Goal: Task Accomplishment & Management: Complete application form

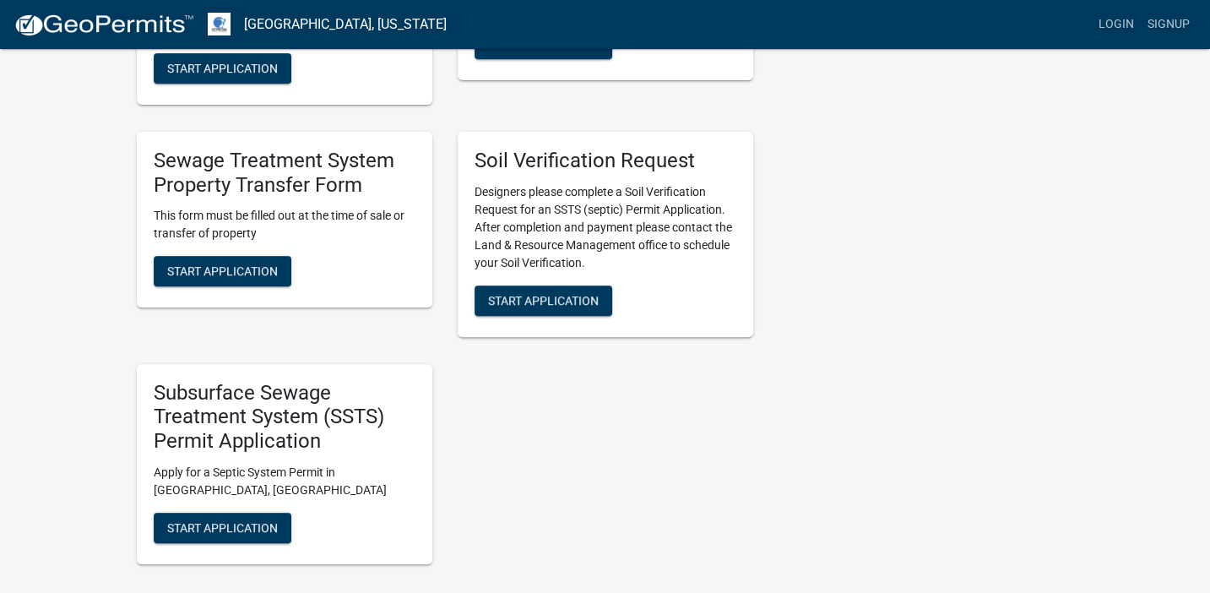
scroll to position [606, 0]
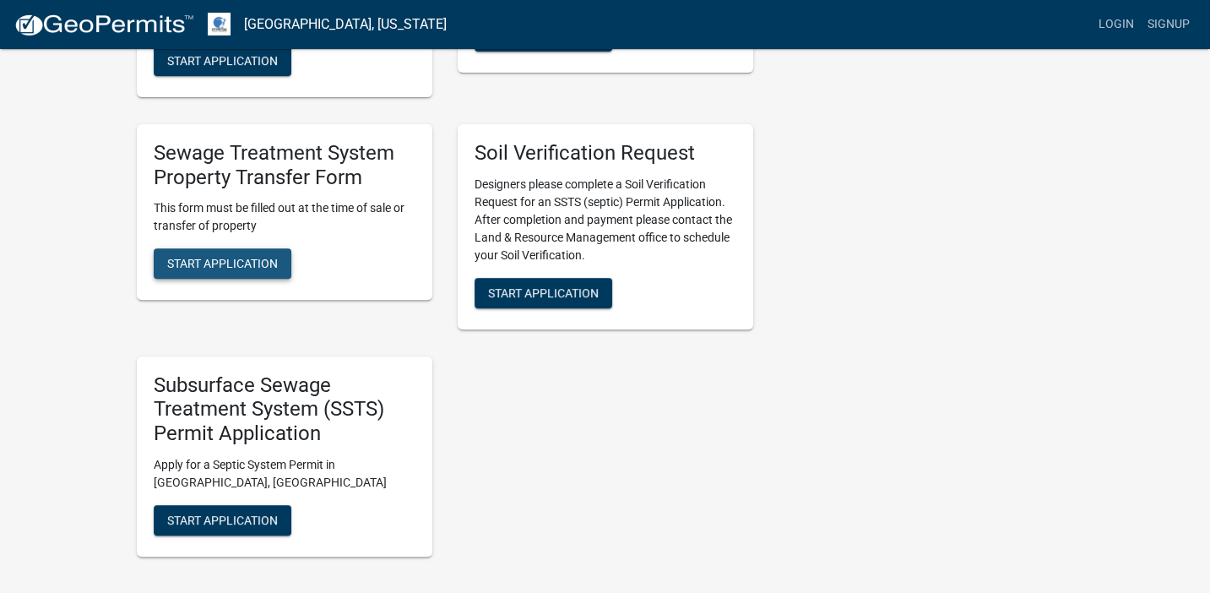
click at [206, 261] on span "Start Application" at bounding box center [222, 264] width 111 height 14
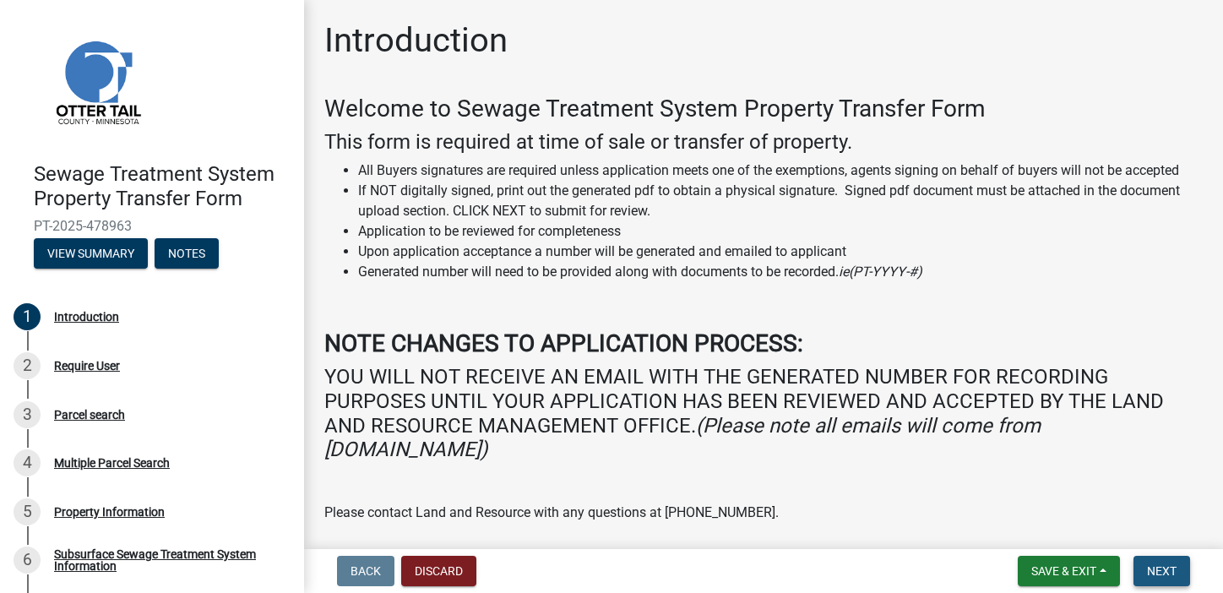
click at [1161, 567] on span "Next" at bounding box center [1162, 571] width 30 height 14
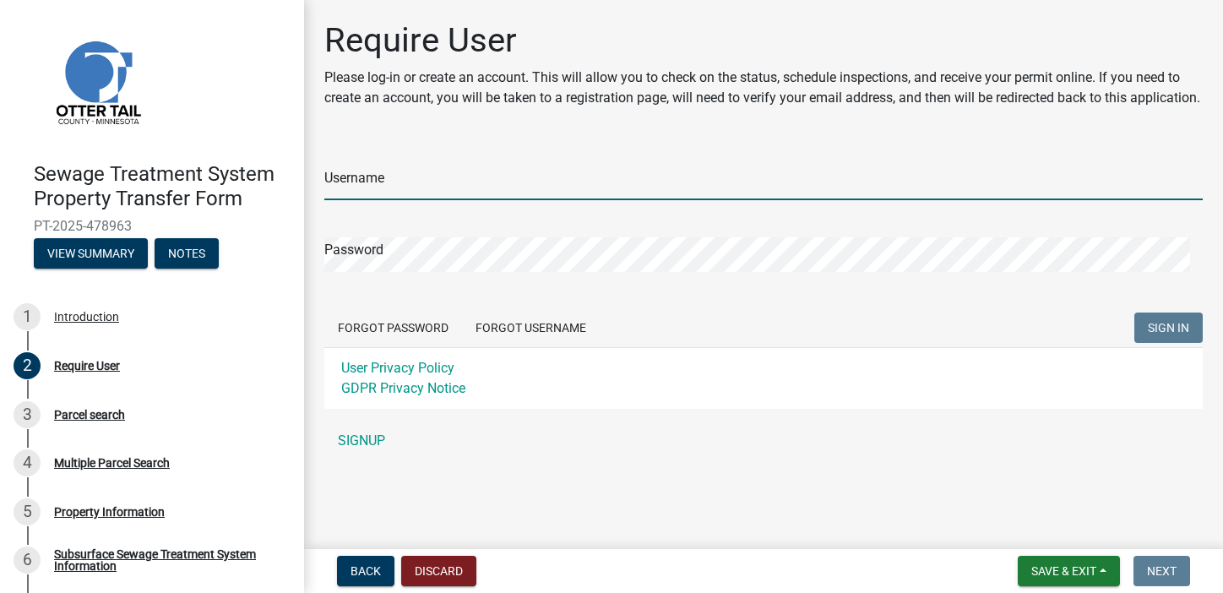
type input "WPL/ALT"
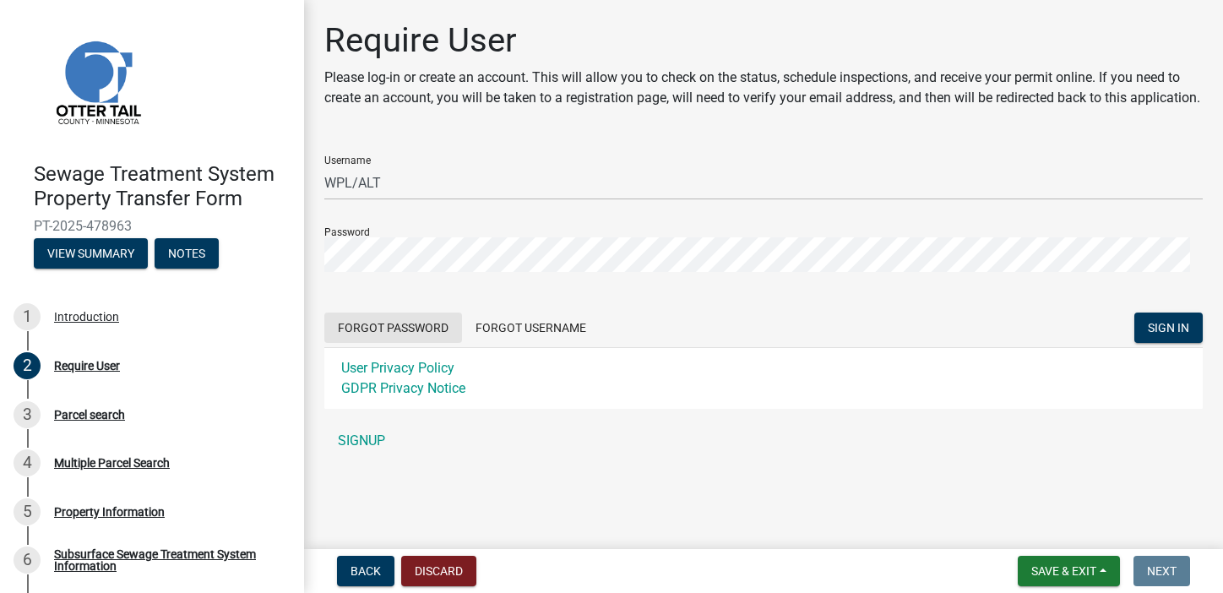
click at [394, 343] on button "Forgot Password" at bounding box center [393, 327] width 138 height 30
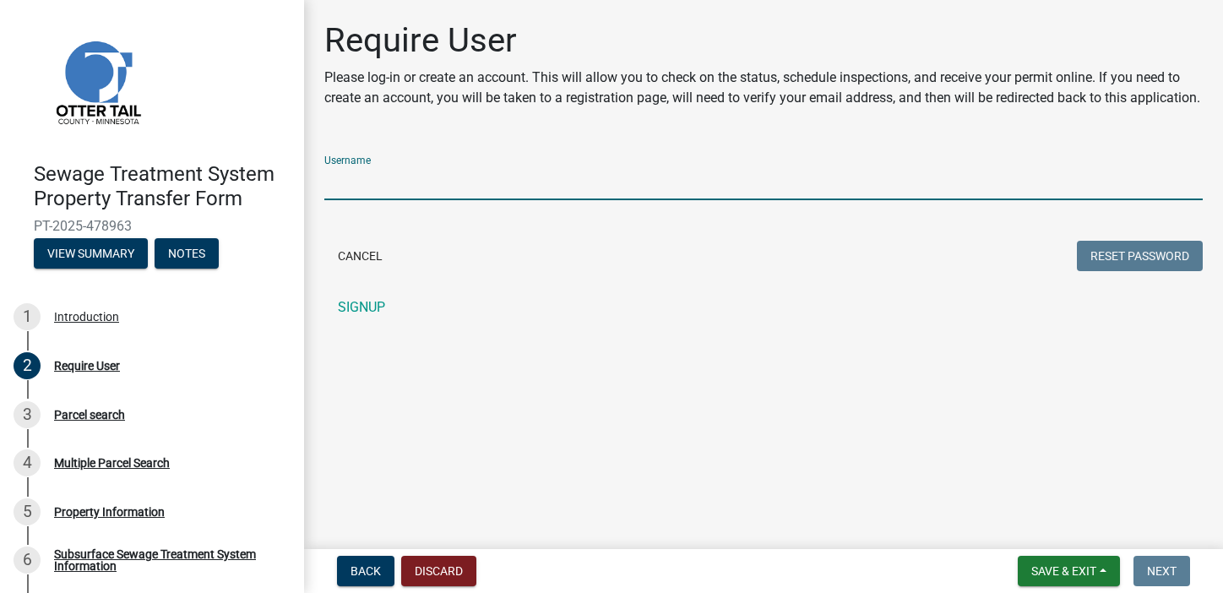
click at [458, 200] on input "Username" at bounding box center [763, 182] width 878 height 35
type input "WPL/ALT"
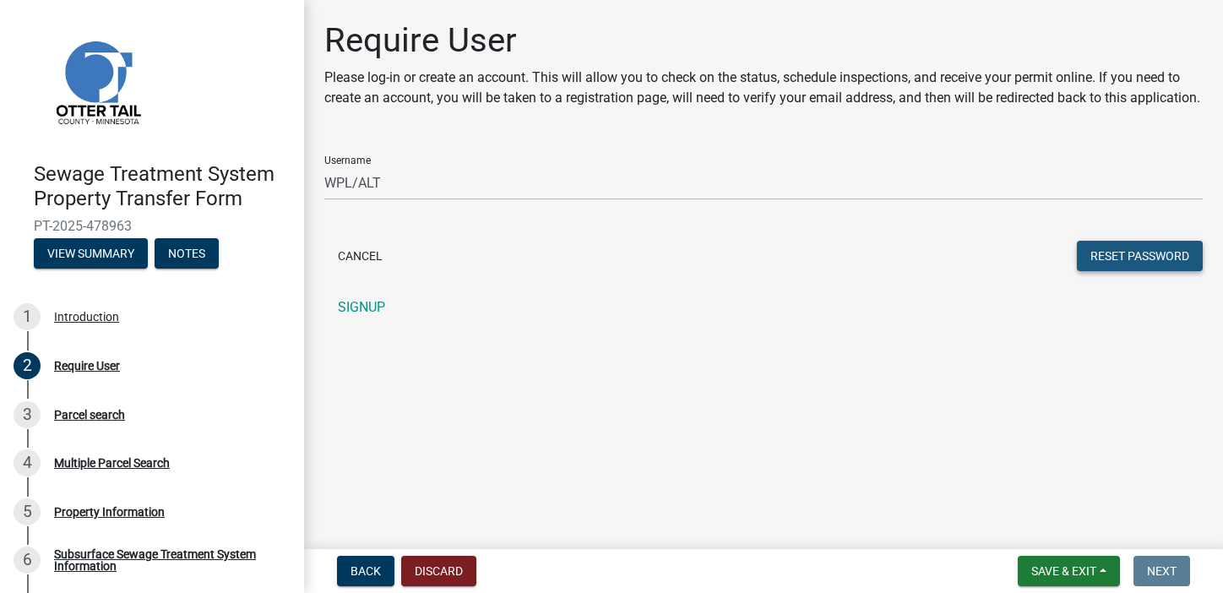
click at [1132, 270] on button "Reset Password" at bounding box center [1140, 256] width 126 height 30
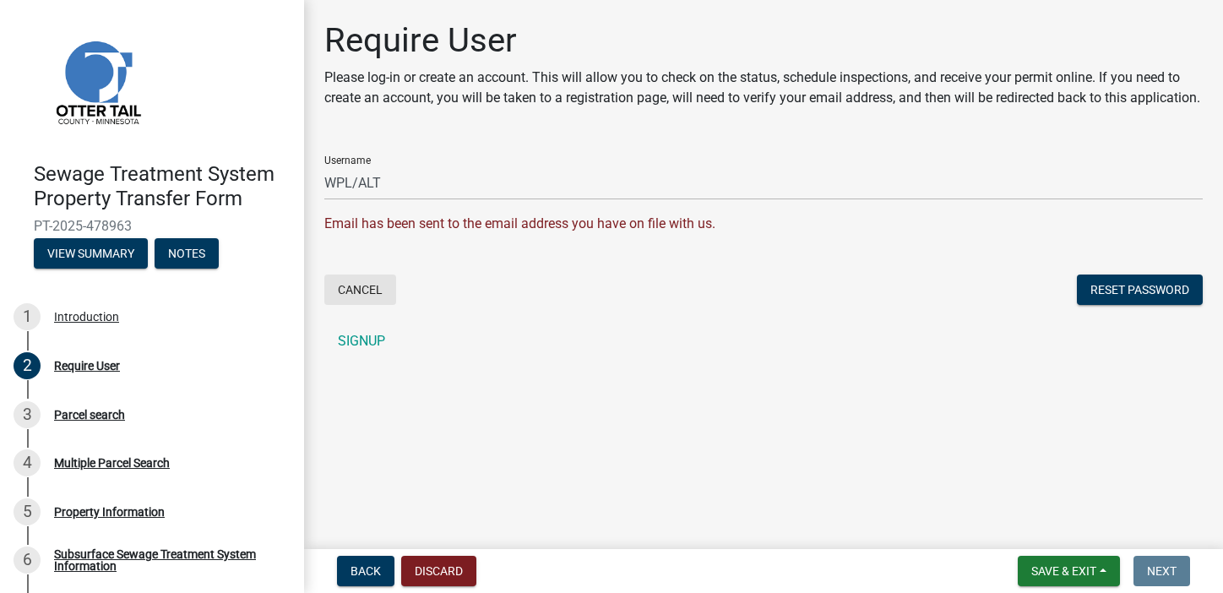
click at [372, 305] on button "Cancel" at bounding box center [360, 289] width 72 height 30
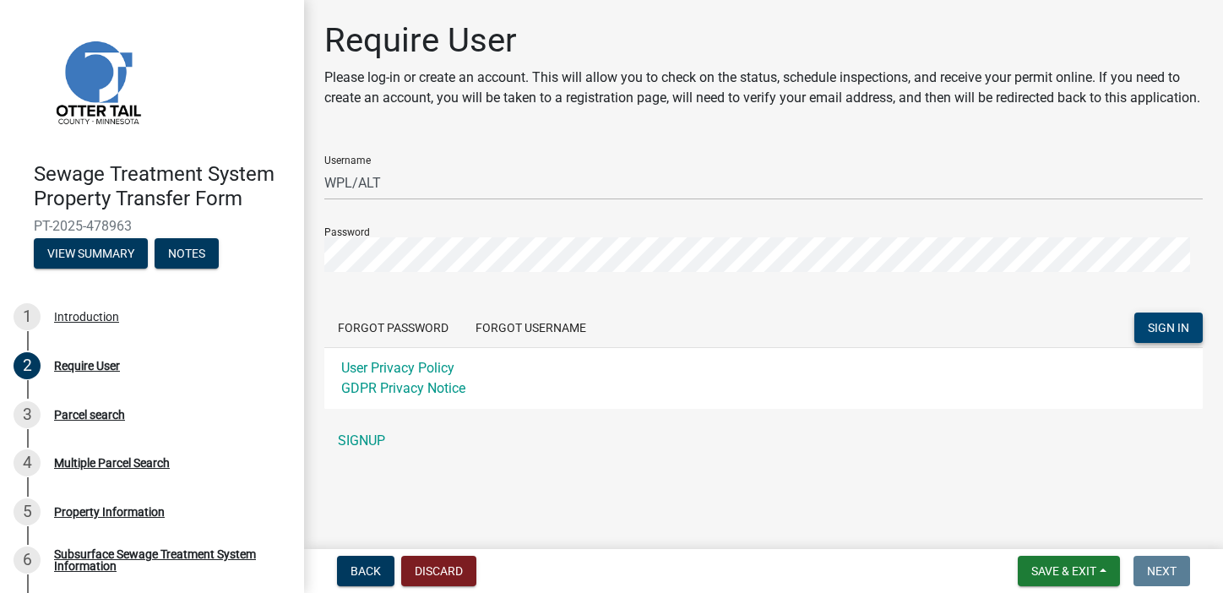
click at [1148, 334] on span "SIGN IN" at bounding box center [1168, 328] width 41 height 14
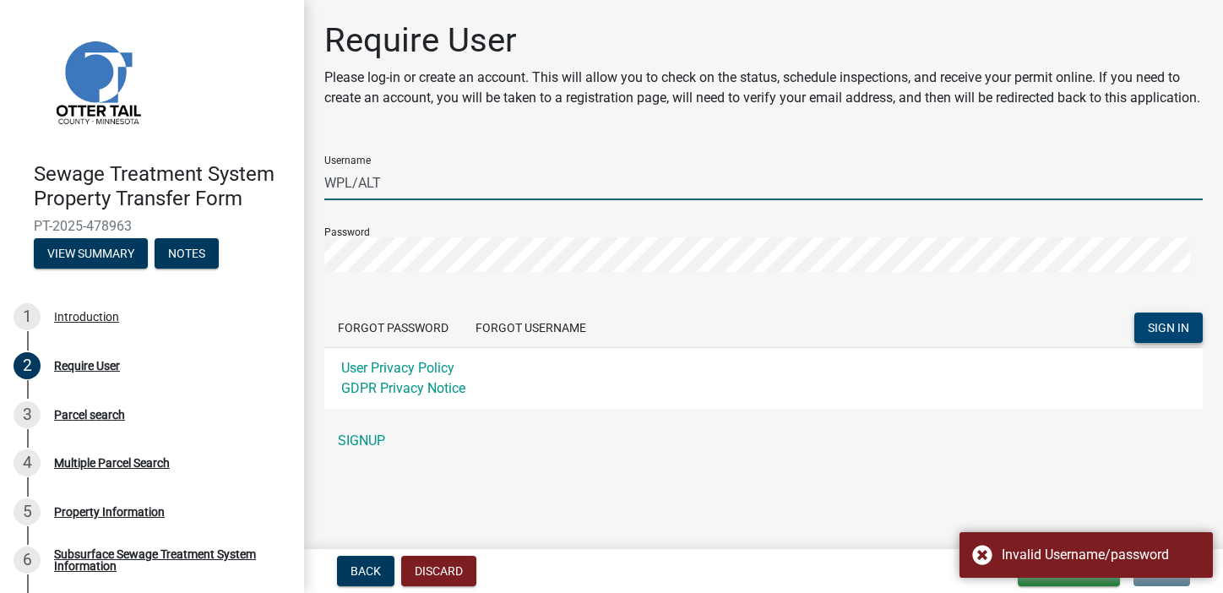
click at [389, 200] on input "WPL/ALT" at bounding box center [763, 182] width 878 height 35
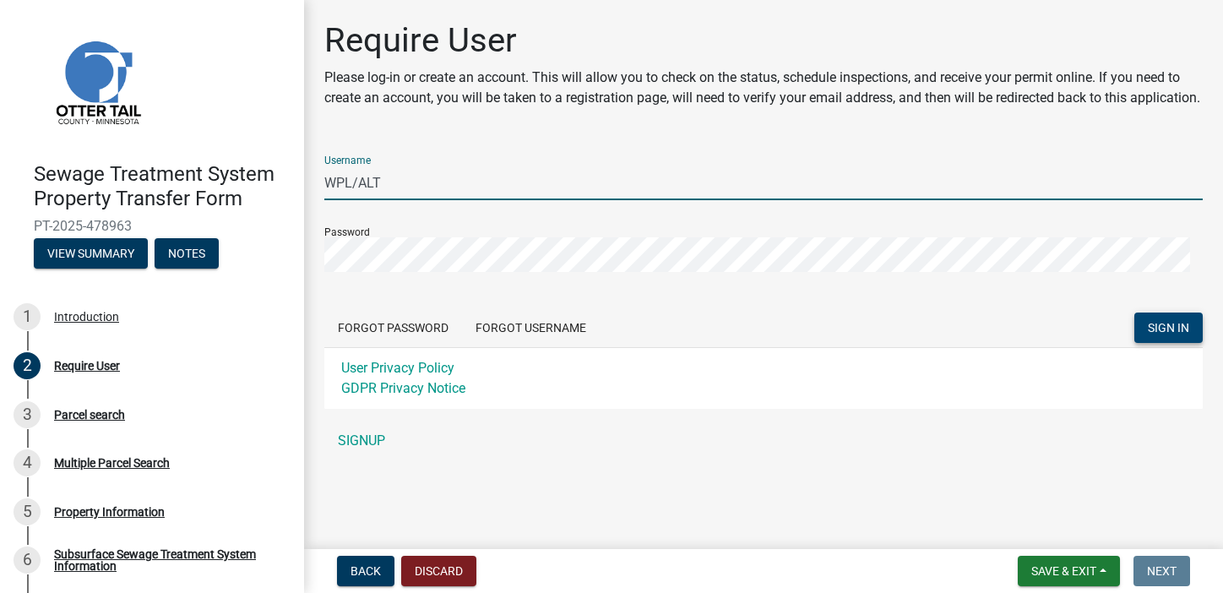
drag, startPoint x: 599, startPoint y: 197, endPoint x: 477, endPoint y: 214, distance: 122.8
click at [474, 200] on input "WPL/ALT" at bounding box center [763, 182] width 878 height 35
type input "W"
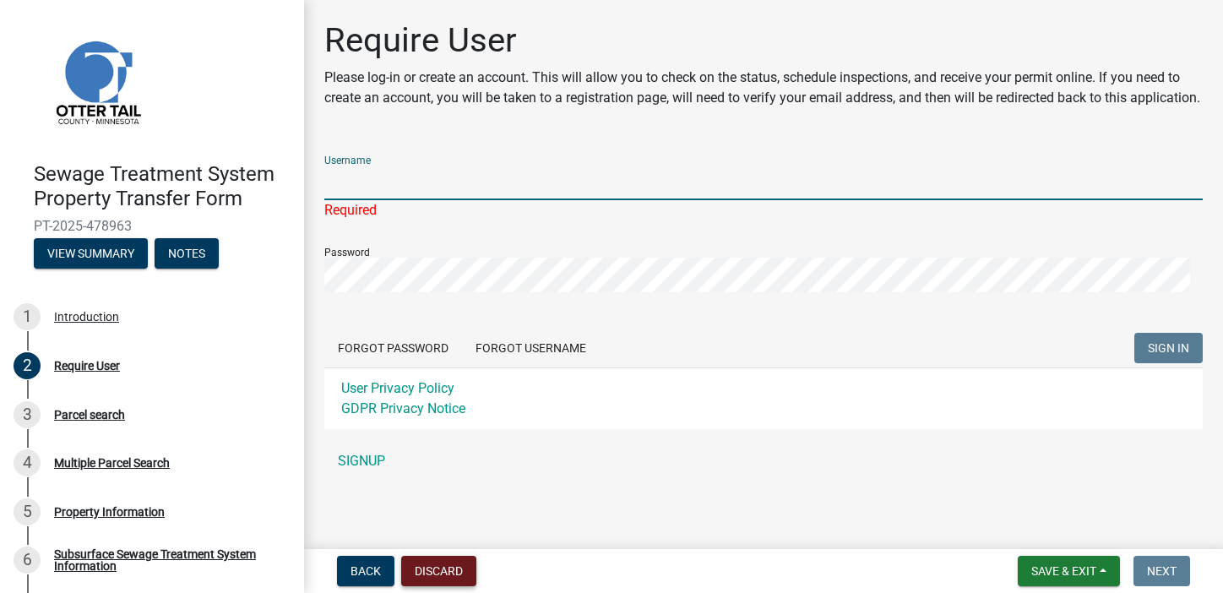
click at [441, 569] on button "Discard" at bounding box center [438, 571] width 75 height 30
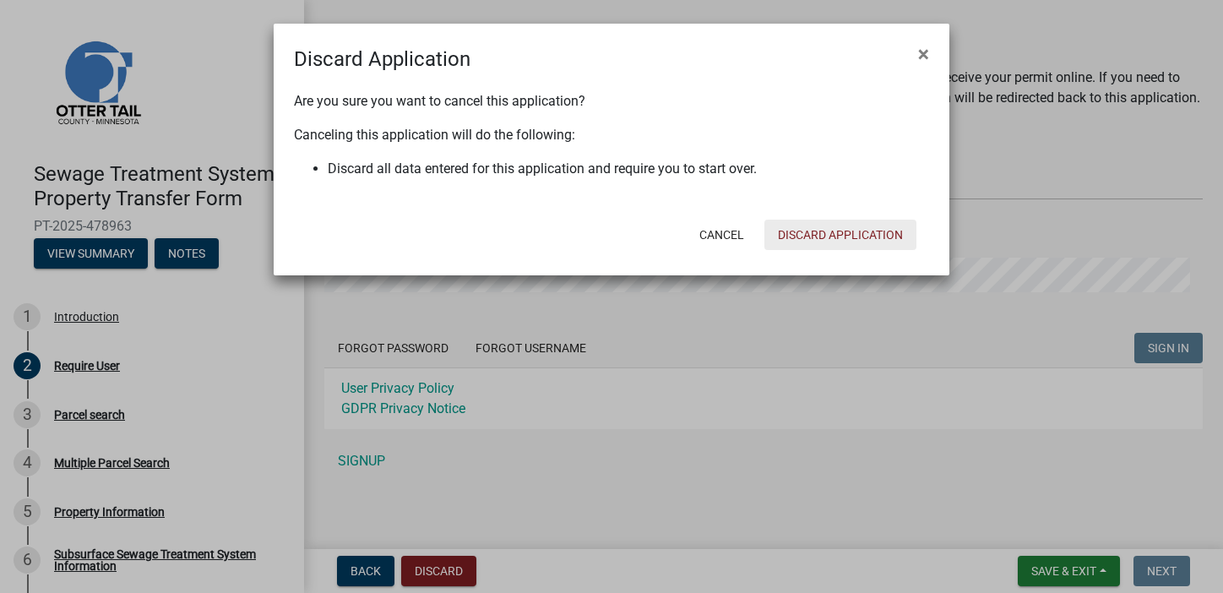
click at [833, 230] on button "Discard Application" at bounding box center [840, 235] width 152 height 30
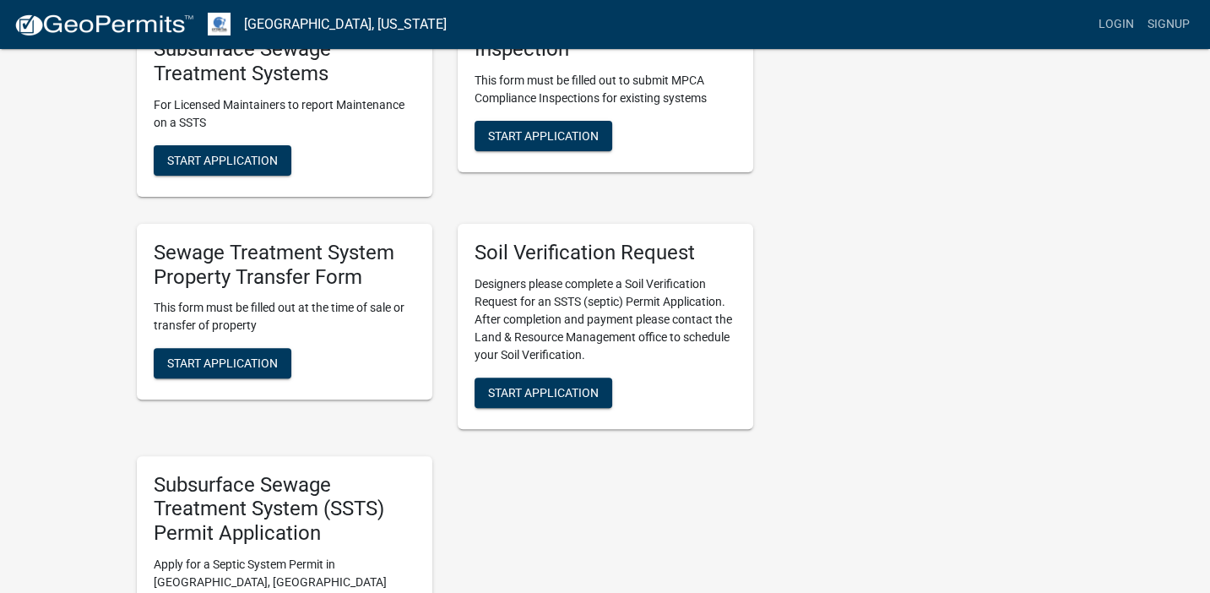
scroll to position [520, 0]
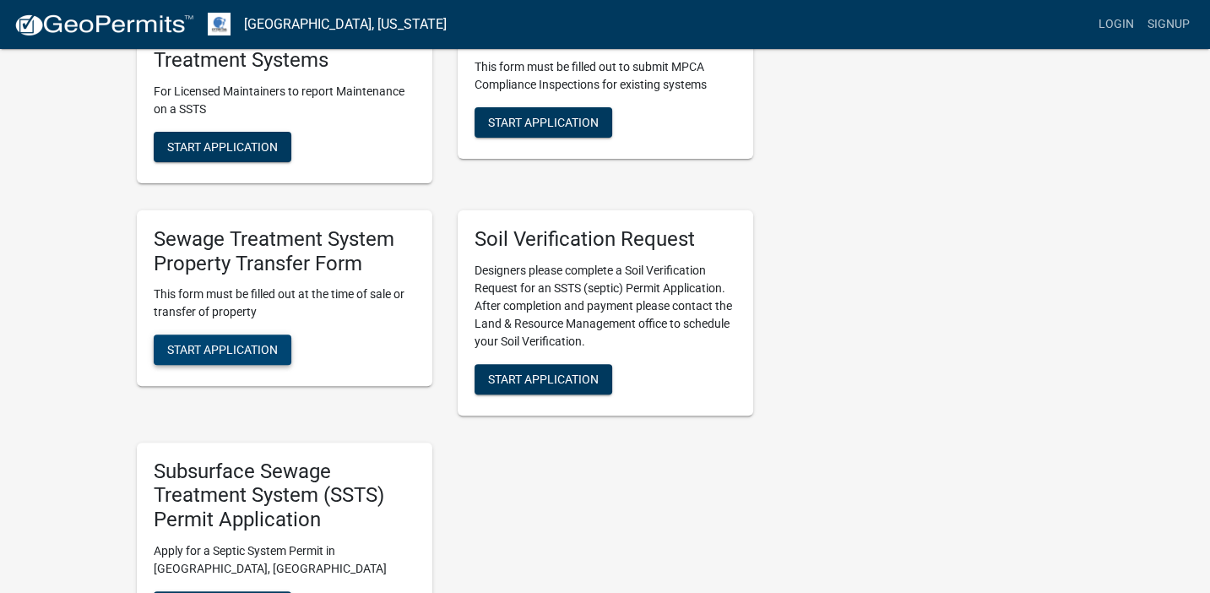
click at [214, 346] on span "Start Application" at bounding box center [222, 350] width 111 height 14
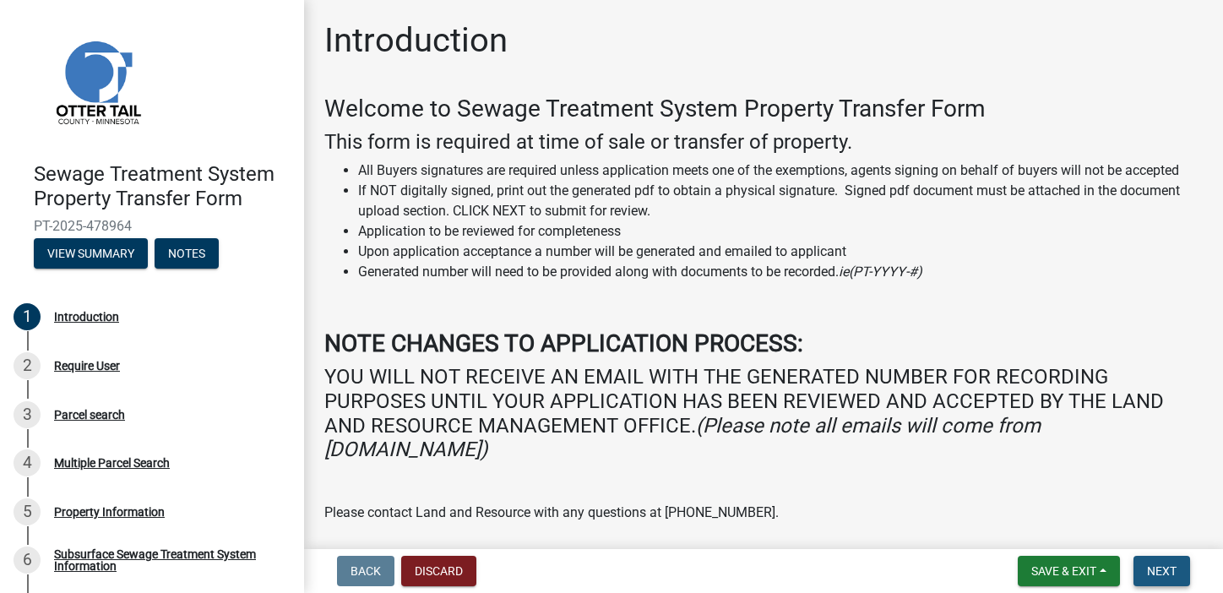
click at [1148, 569] on span "Next" at bounding box center [1162, 571] width 30 height 14
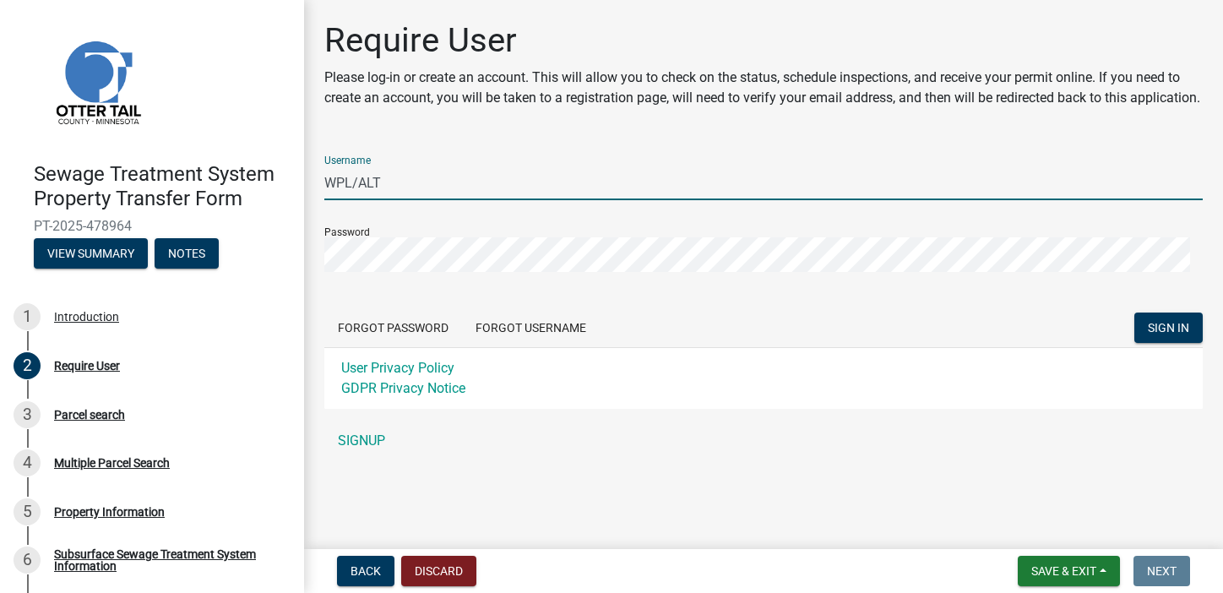
click at [385, 200] on input "WPL/ALT" at bounding box center [763, 182] width 878 height 35
type input "W"
type input "WPLUTH"
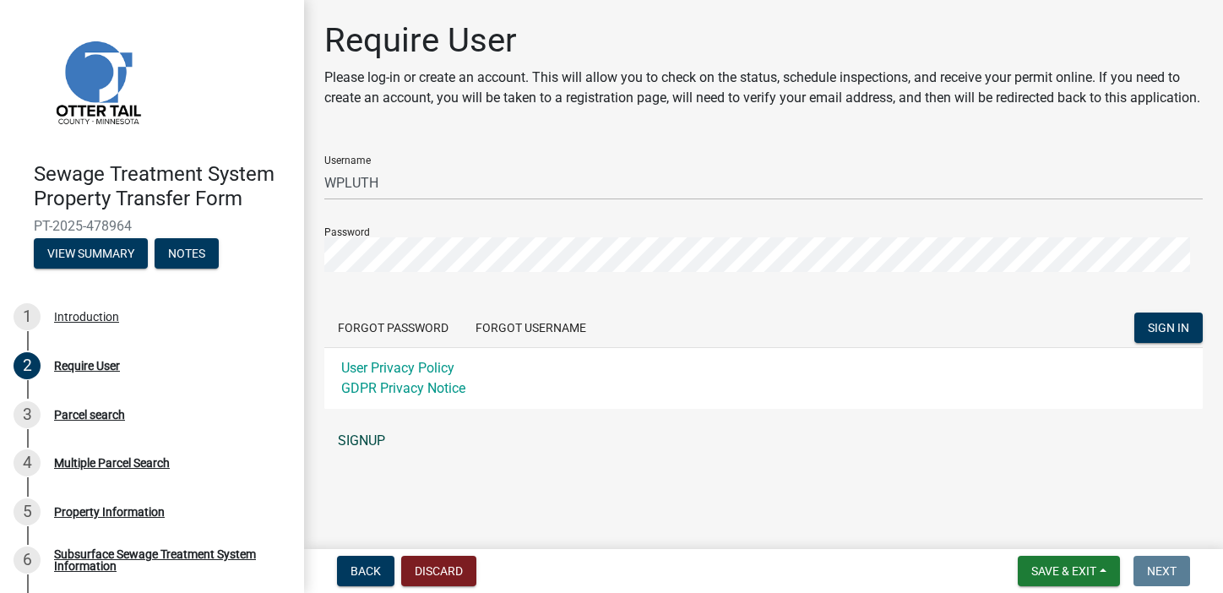
click at [354, 453] on link "SIGNUP" at bounding box center [763, 441] width 878 height 34
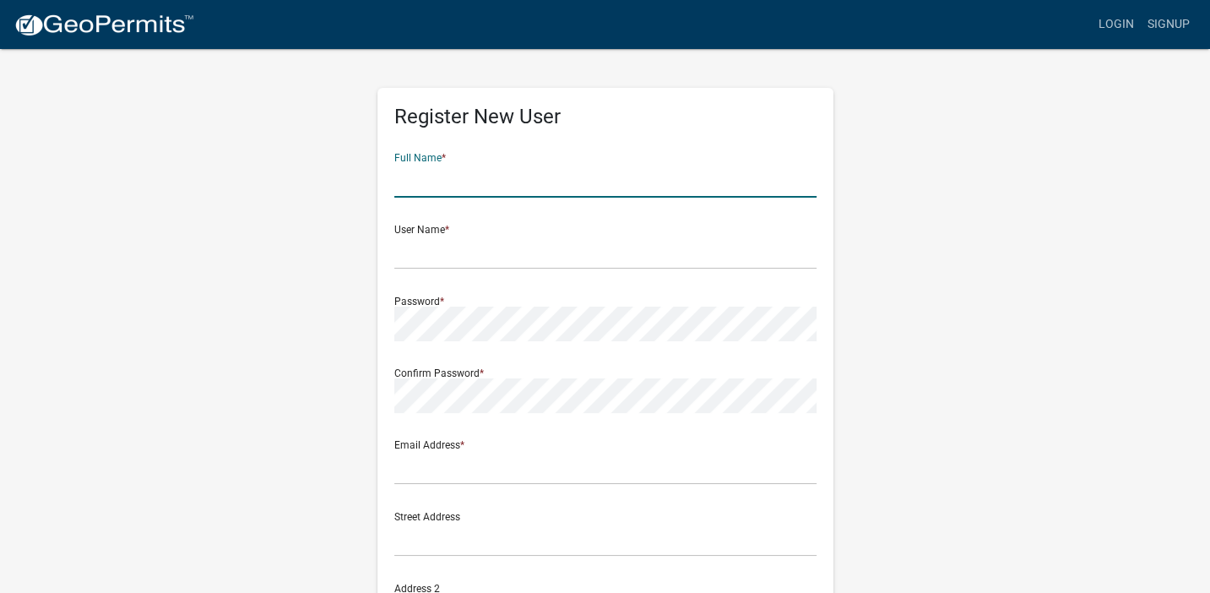
click at [453, 176] on input "text" at bounding box center [605, 180] width 422 height 35
type input "[PERSON_NAME]"
type input "WPL/ALT"
type input "[EMAIL_ADDRESS][DOMAIN_NAME]"
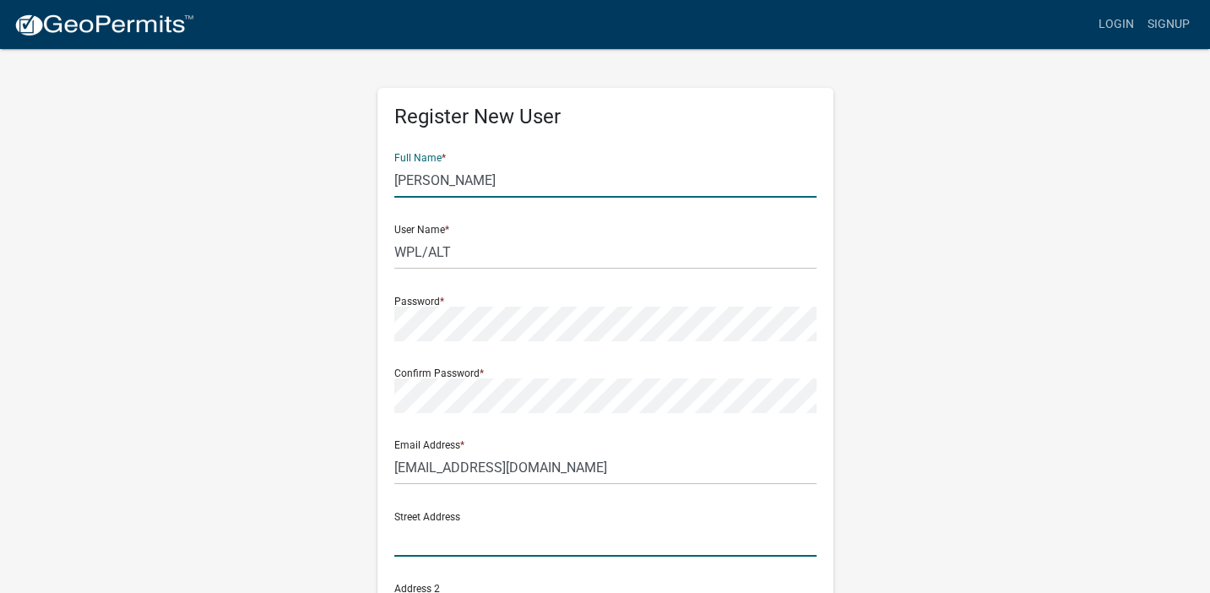
type input "[STREET_ADDRESS][PERSON_NAME]"
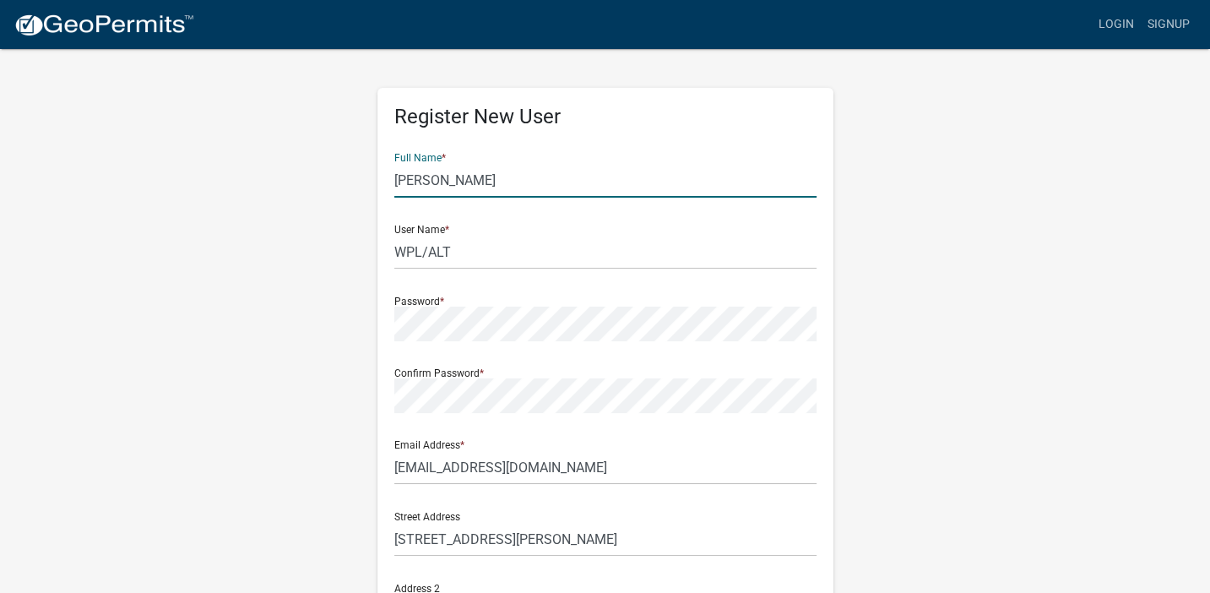
type input "Ste 1050"
type input "Minnetonka"
type input "MN"
type input "55305"
type input "6128678233"
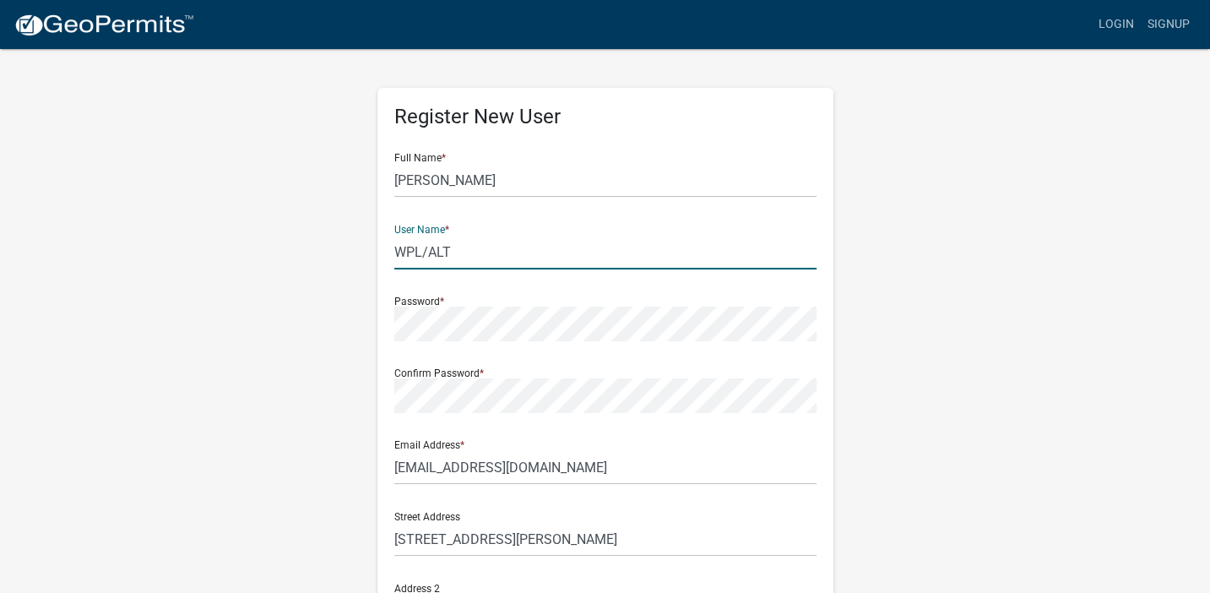
click at [469, 254] on input "WPL/ALT" at bounding box center [605, 252] width 422 height 35
type input "W"
click at [480, 254] on input "WPL" at bounding box center [605, 252] width 422 height 35
click at [807, 433] on div "Email Address * [EMAIL_ADDRESS][DOMAIN_NAME]" at bounding box center [605, 455] width 422 height 58
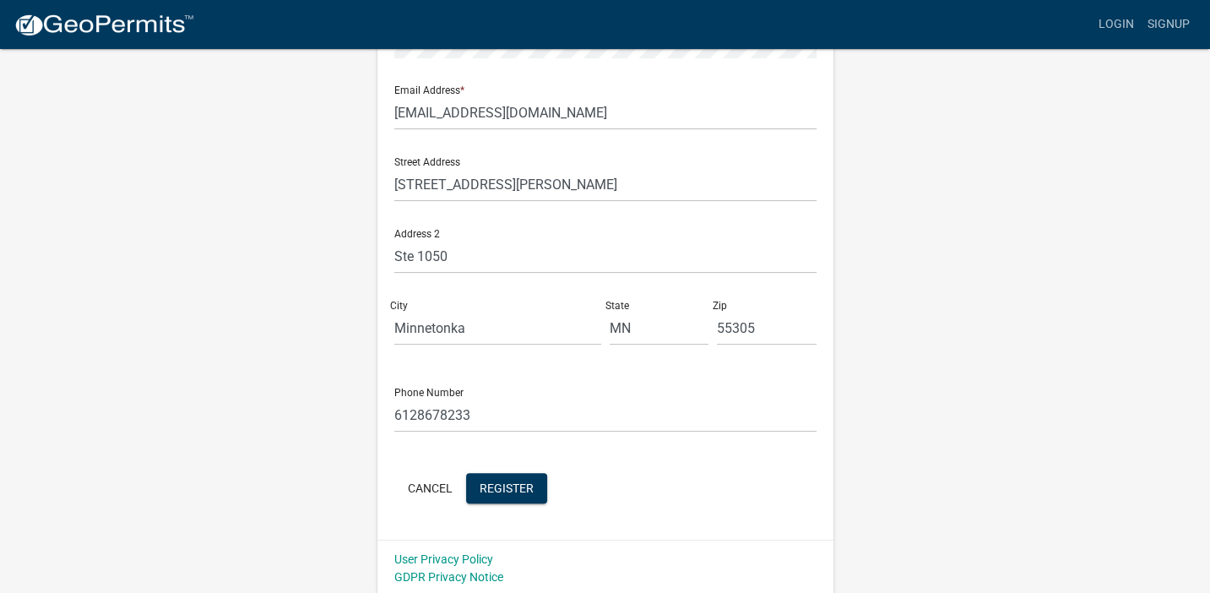
scroll to position [357, 0]
click at [497, 480] on span "Register" at bounding box center [507, 485] width 54 height 14
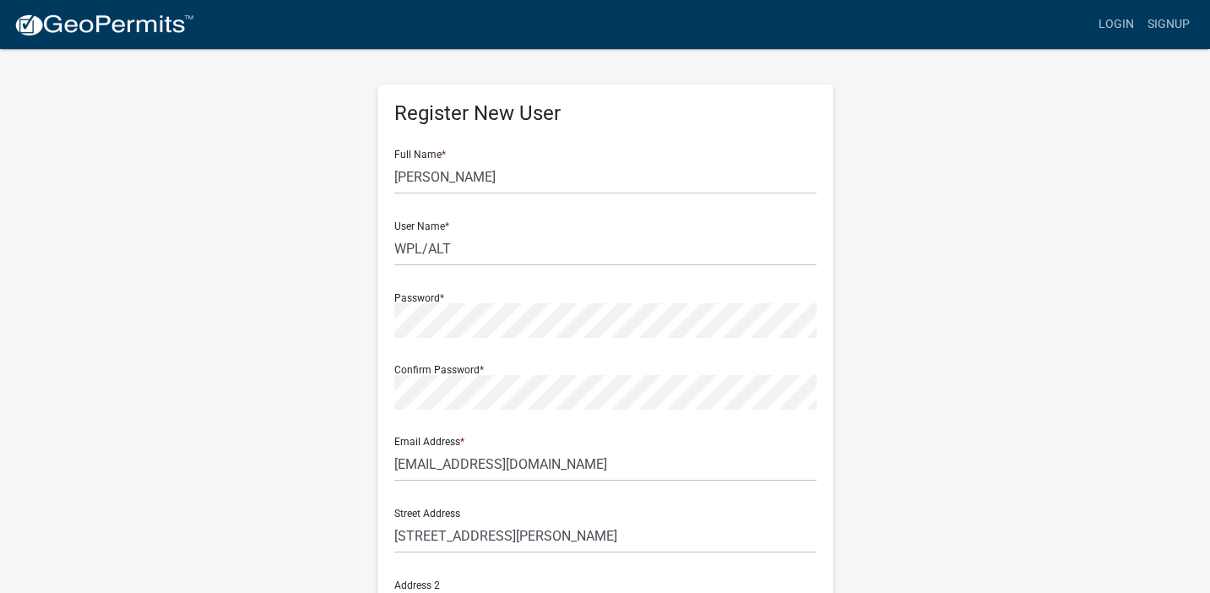
scroll to position [0, 0]
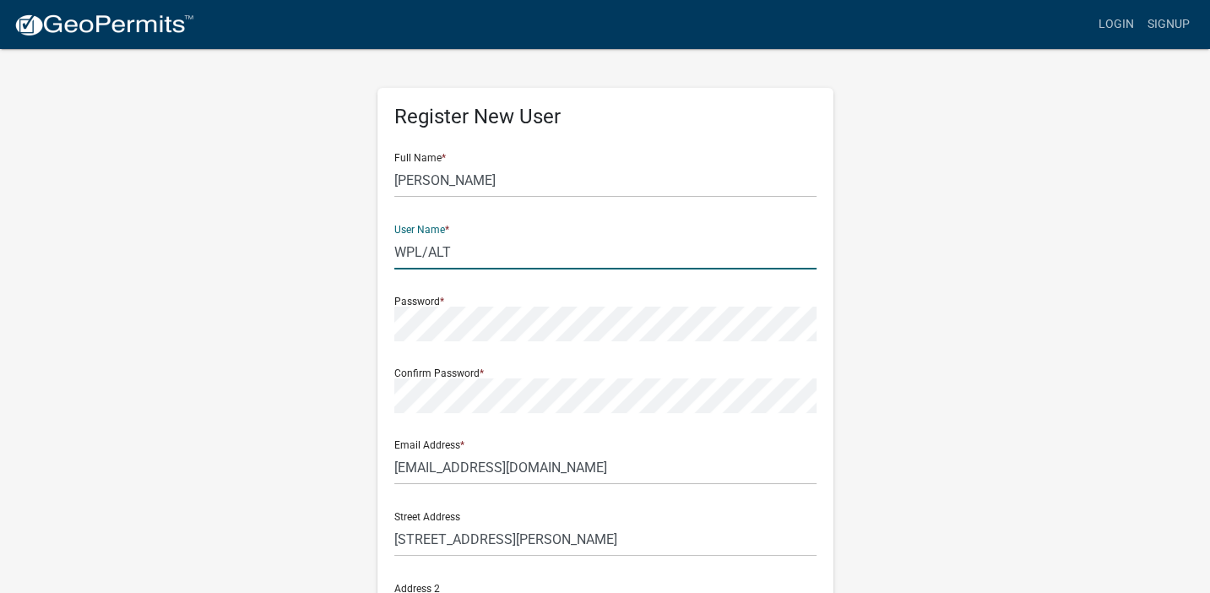
click at [454, 254] on input "WPL/ALT" at bounding box center [605, 252] width 422 height 35
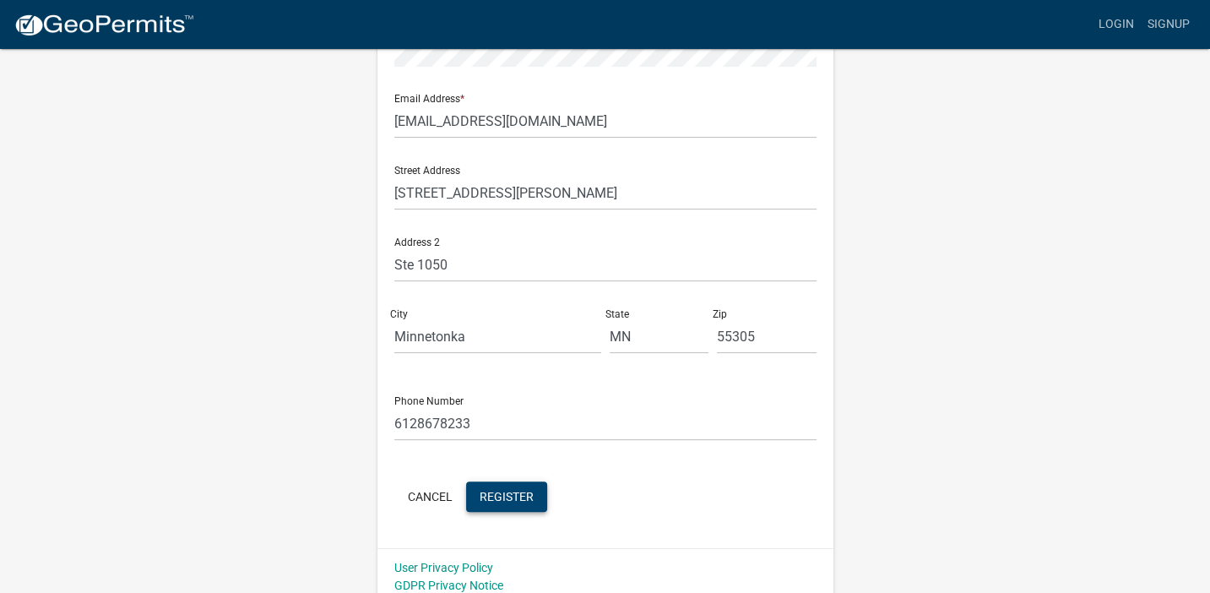
scroll to position [357, 0]
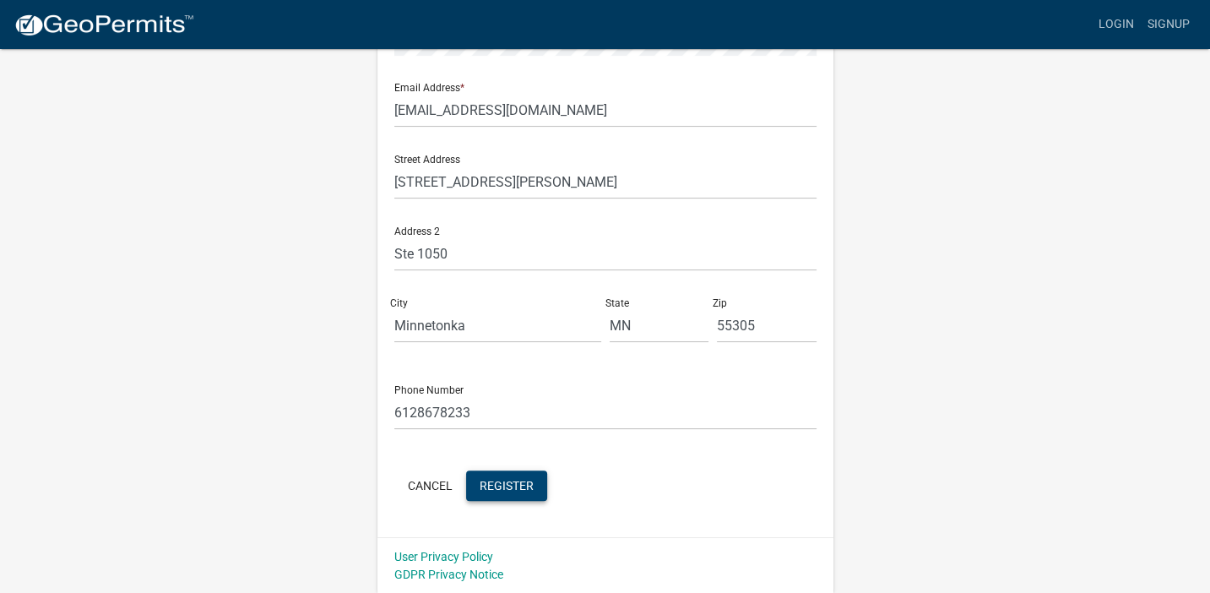
type input "WPLUTH"
click at [507, 479] on span "Register" at bounding box center [507, 485] width 54 height 14
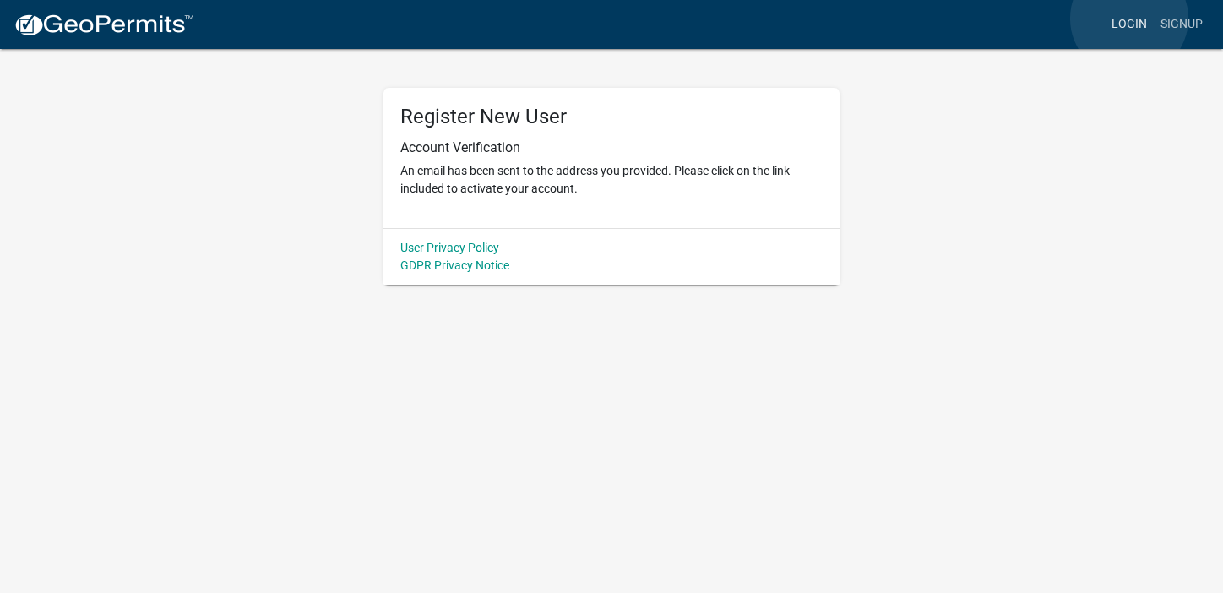
click at [1129, 19] on link "Login" at bounding box center [1128, 24] width 49 height 32
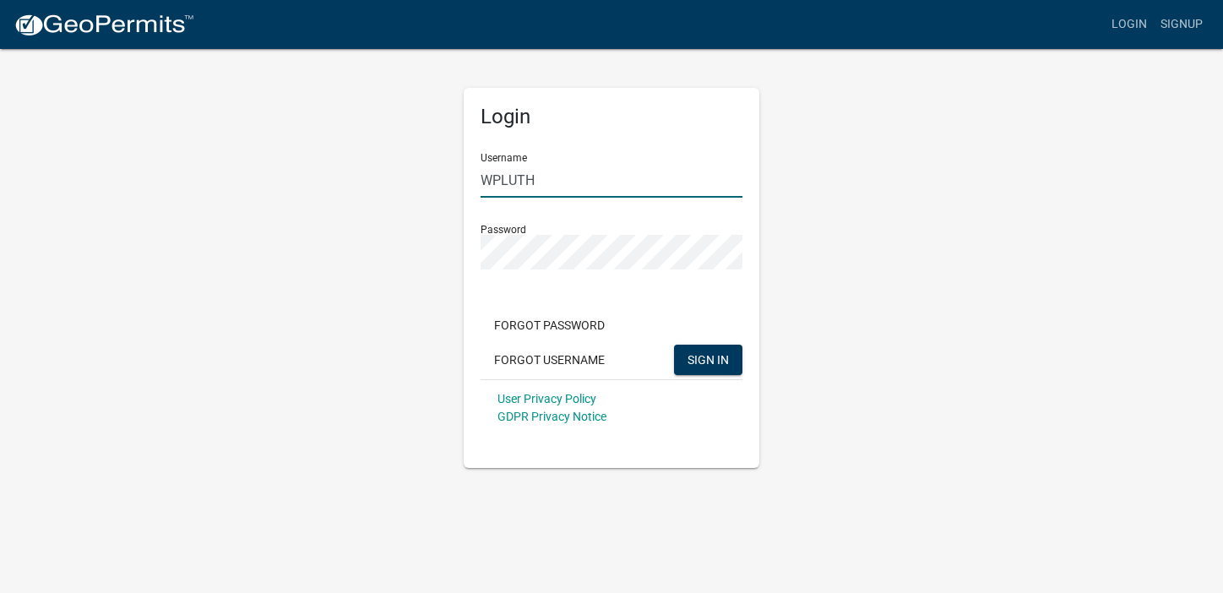
click at [547, 178] on input "WPLUTH" at bounding box center [611, 180] width 262 height 35
type input "WPL/ALT"
click at [493, 288] on form "Username WPL/ALT Password Forgot Password Forgot Username SIGN IN User Privacy …" at bounding box center [611, 287] width 262 height 296
click at [706, 353] on span "SIGN IN" at bounding box center [707, 359] width 41 height 14
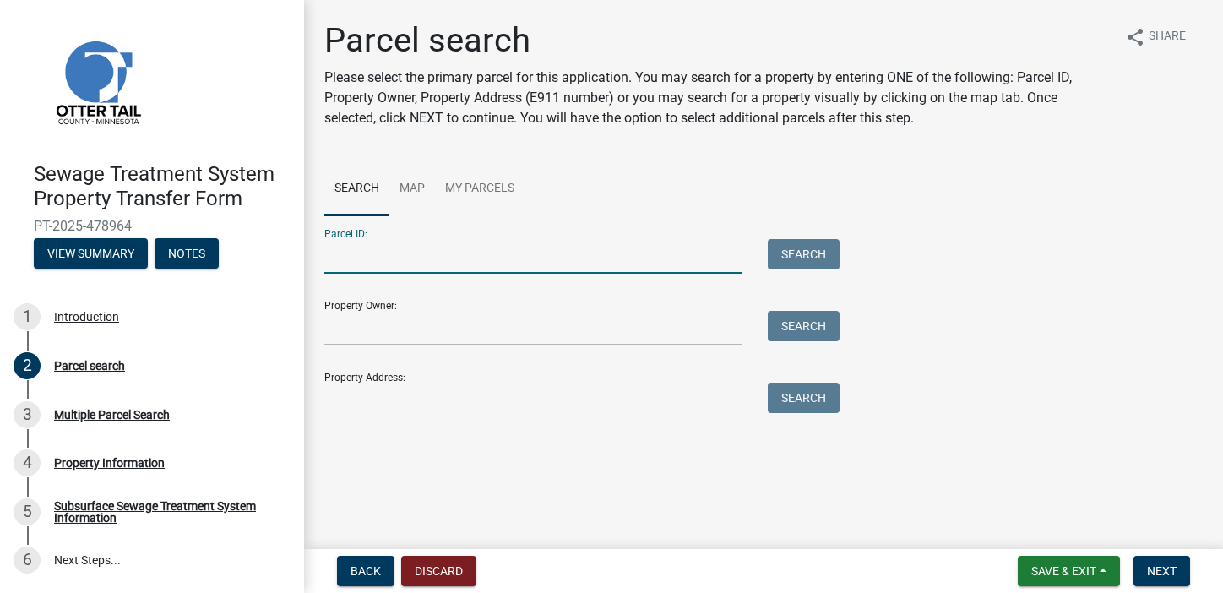
click at [371, 257] on input "Parcel ID:" at bounding box center [533, 256] width 418 height 35
type input "46000991115000"
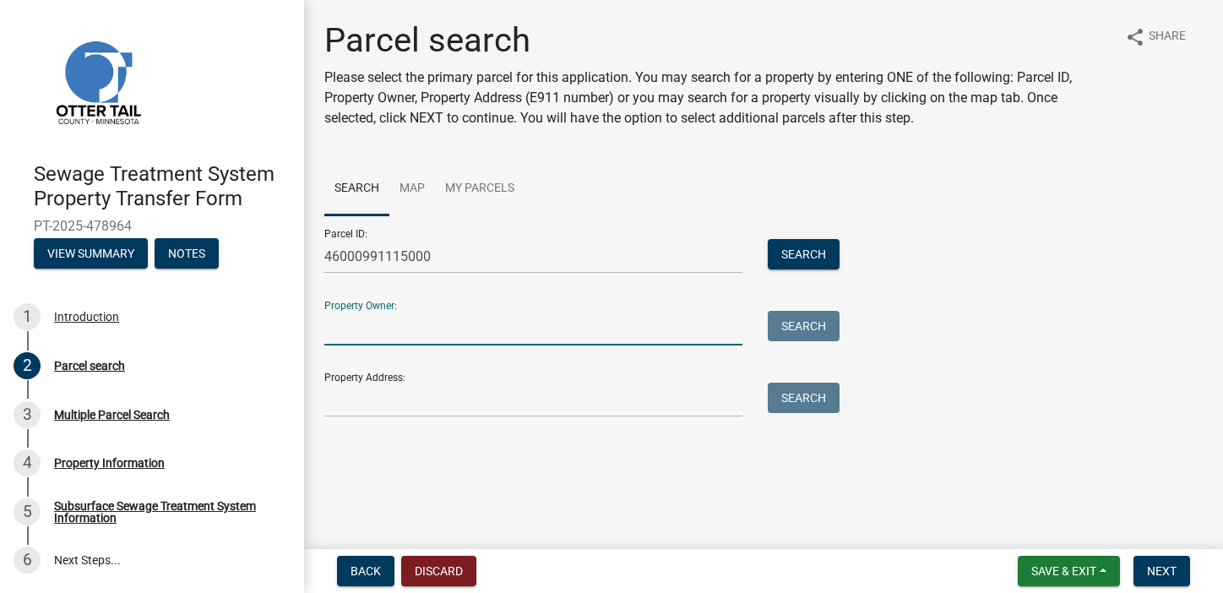
click at [382, 328] on input "Property Owner:" at bounding box center [533, 328] width 418 height 35
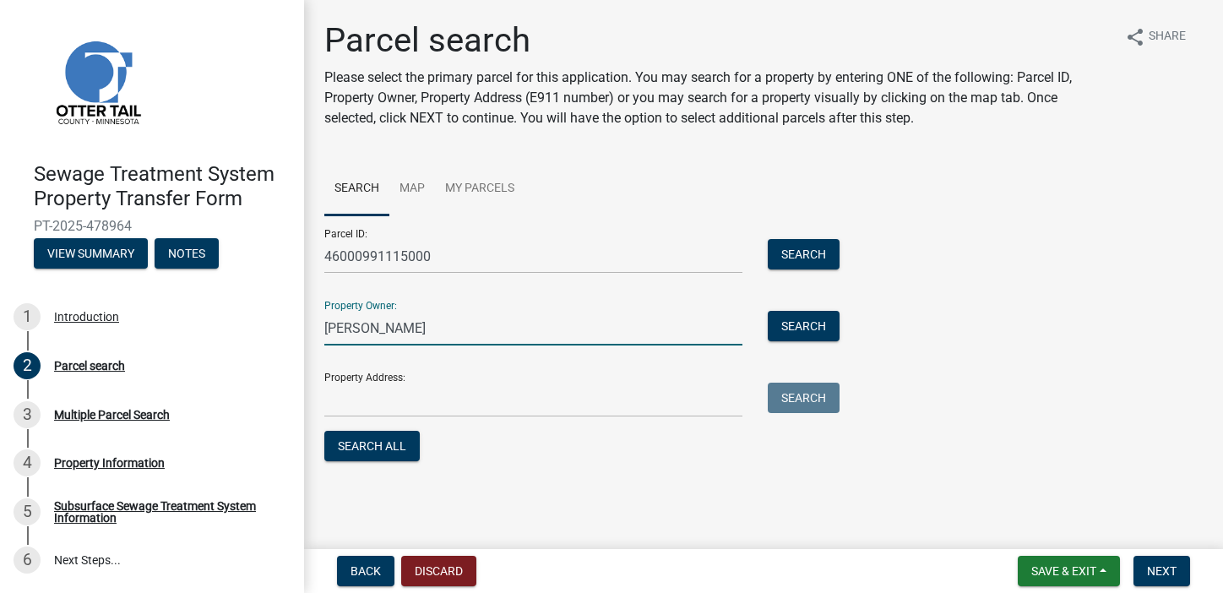
type input "William Luther"
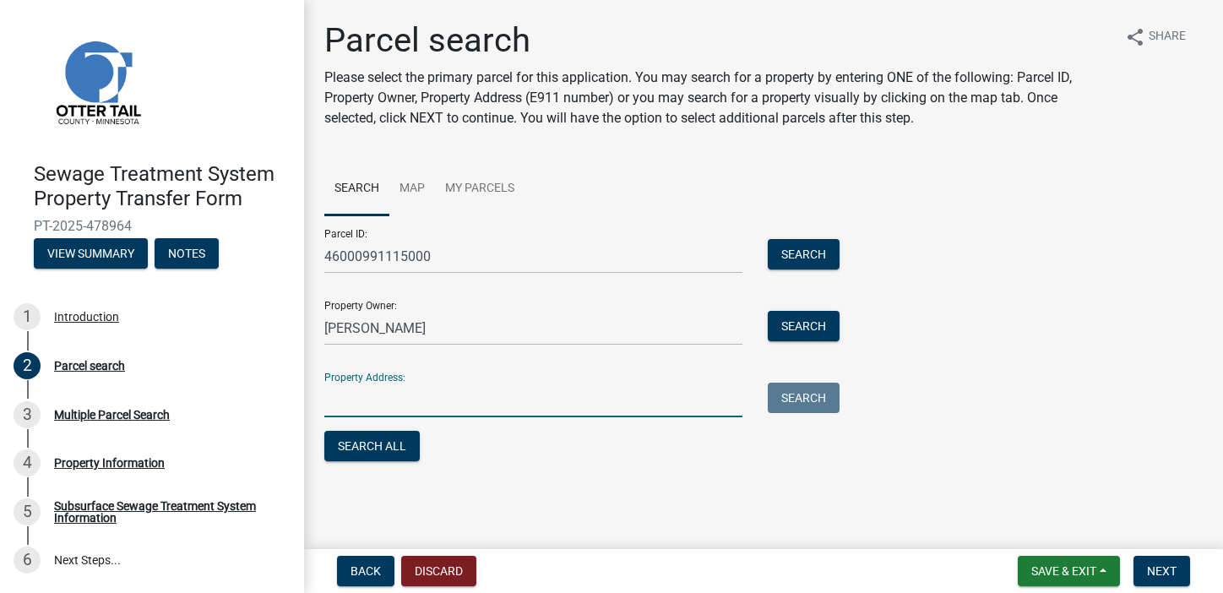
click at [346, 399] on input "Property Address:" at bounding box center [533, 400] width 418 height 35
type input "28449 Balmoral Drive"
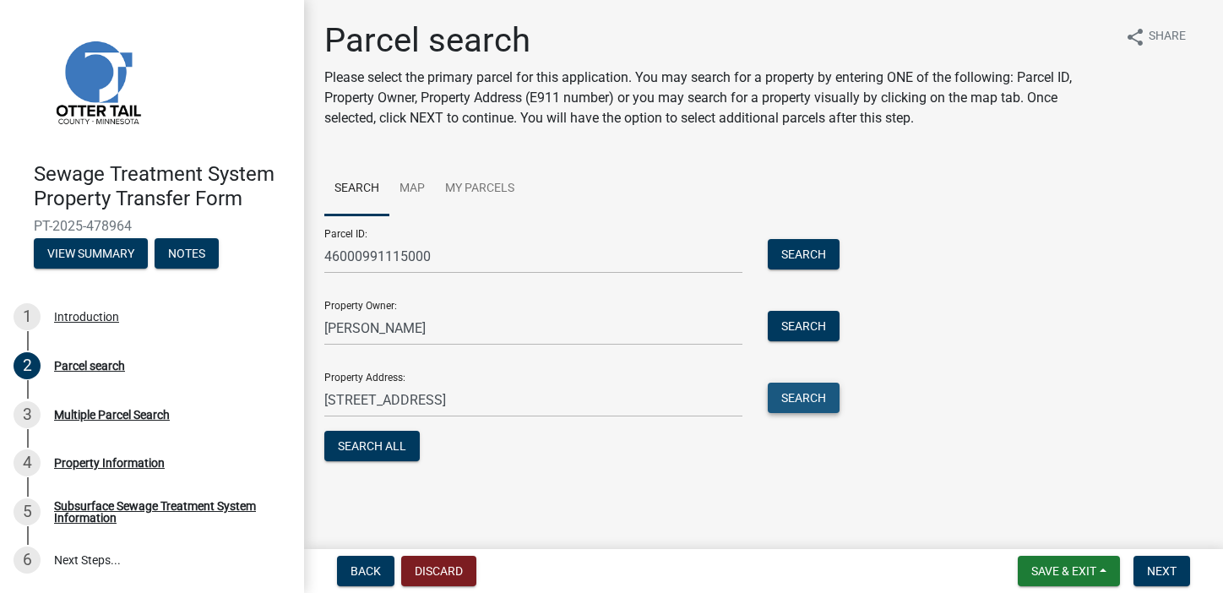
click at [793, 392] on button "Search" at bounding box center [804, 398] width 72 height 30
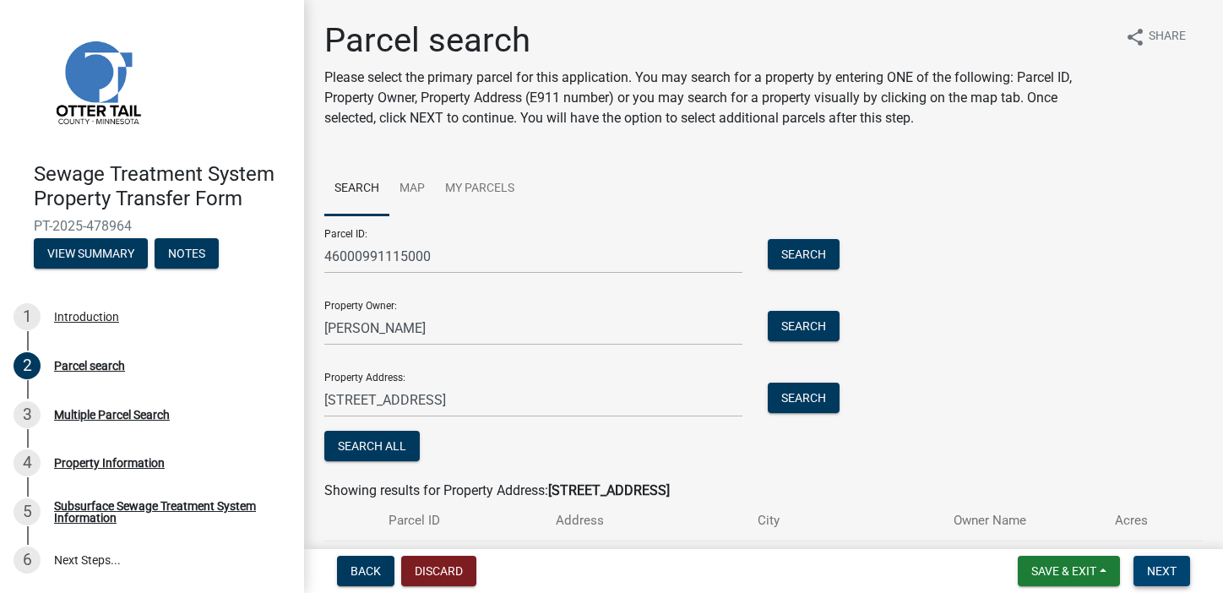
click at [1157, 568] on span "Next" at bounding box center [1162, 571] width 30 height 14
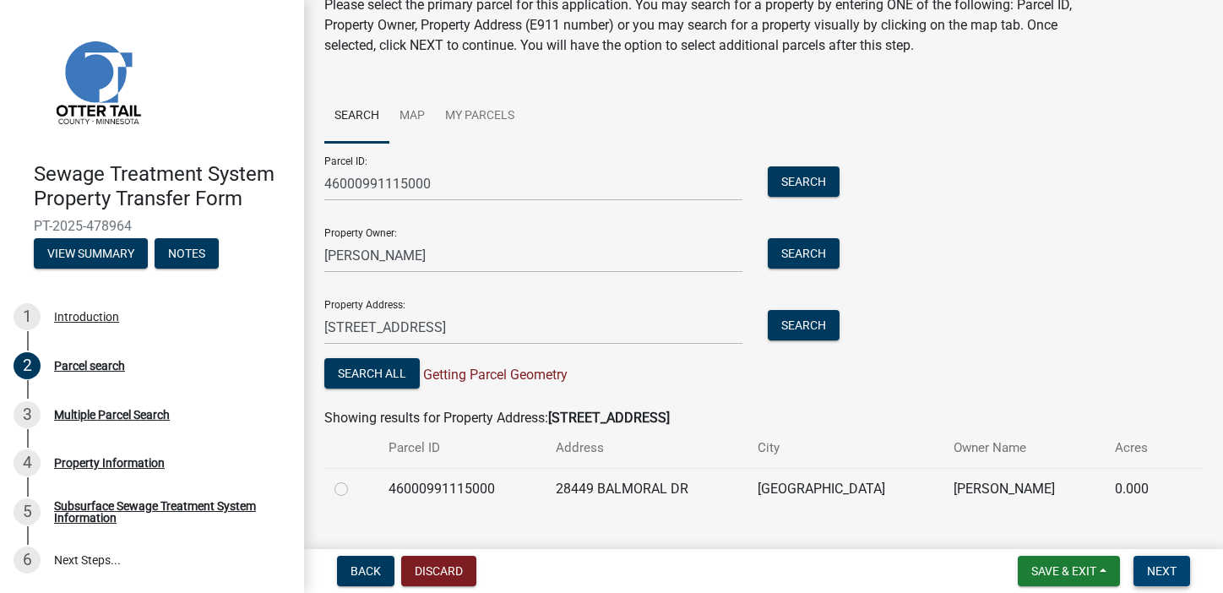
scroll to position [105, 0]
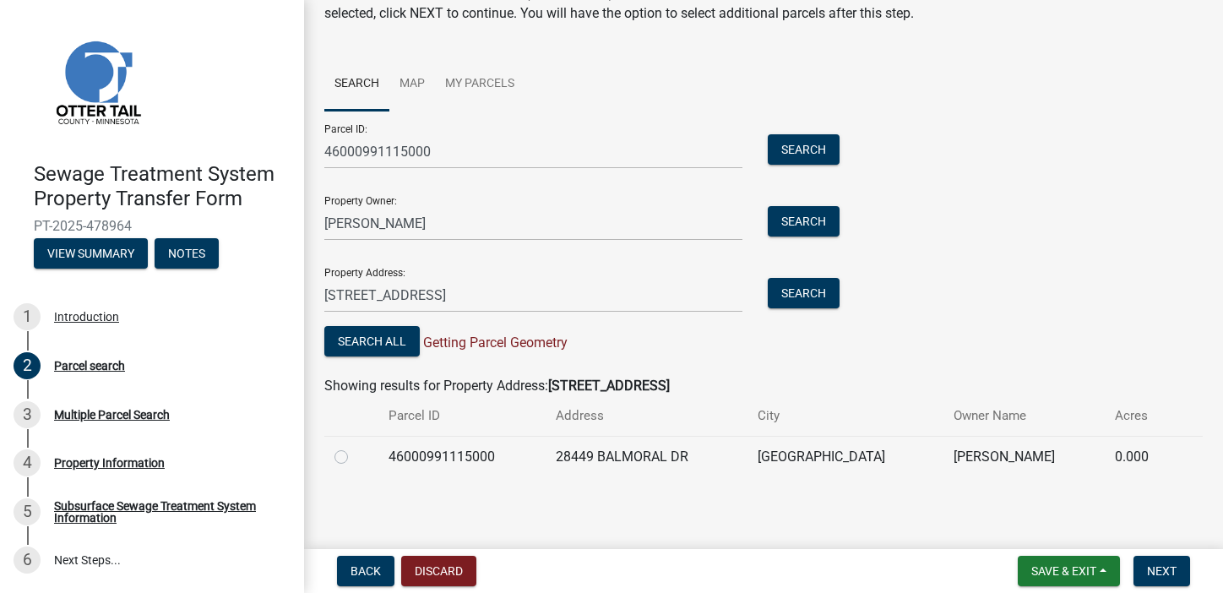
click at [355, 447] on label at bounding box center [355, 447] width 0 height 0
click at [355, 457] on input "radio" at bounding box center [360, 452] width 11 height 11
radio input "true"
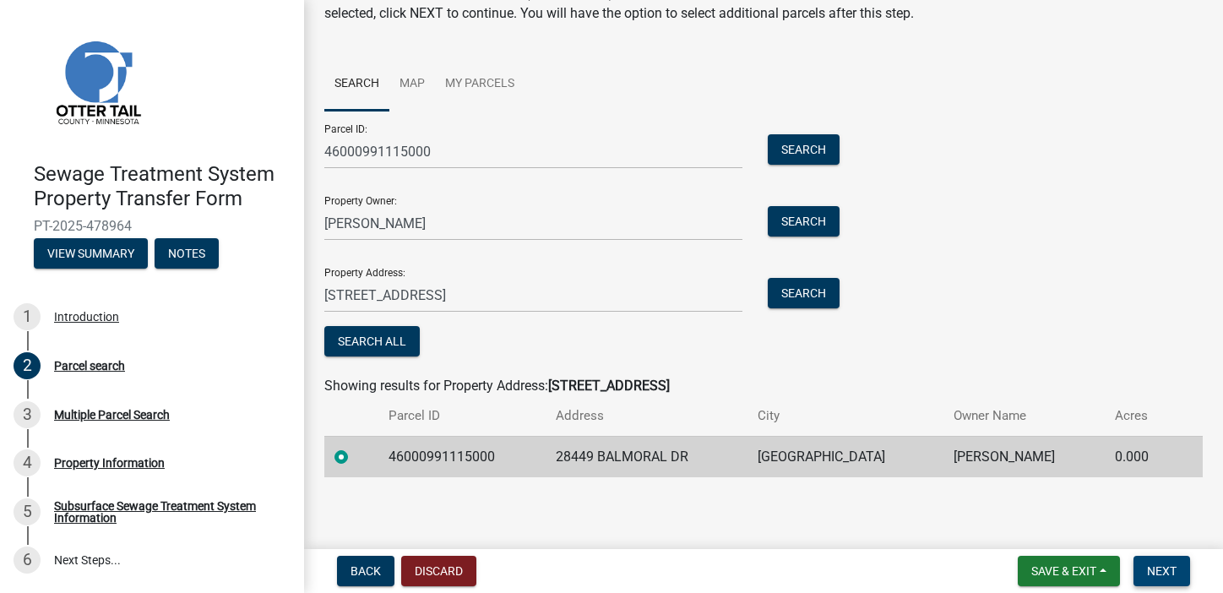
click at [1157, 567] on span "Next" at bounding box center [1162, 571] width 30 height 14
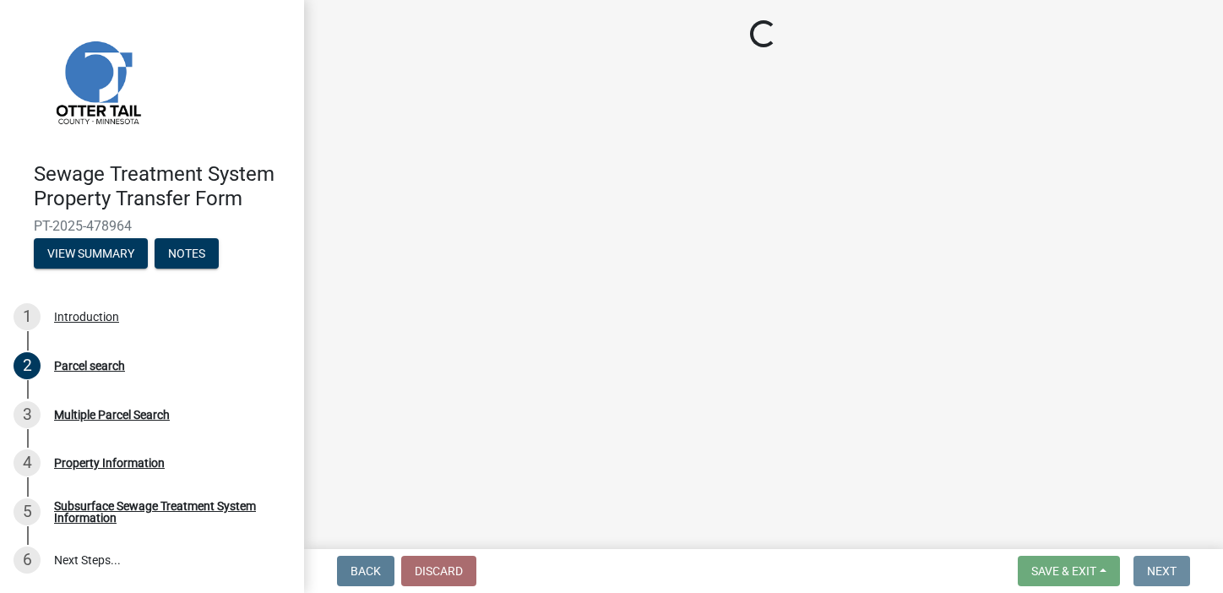
scroll to position [0, 0]
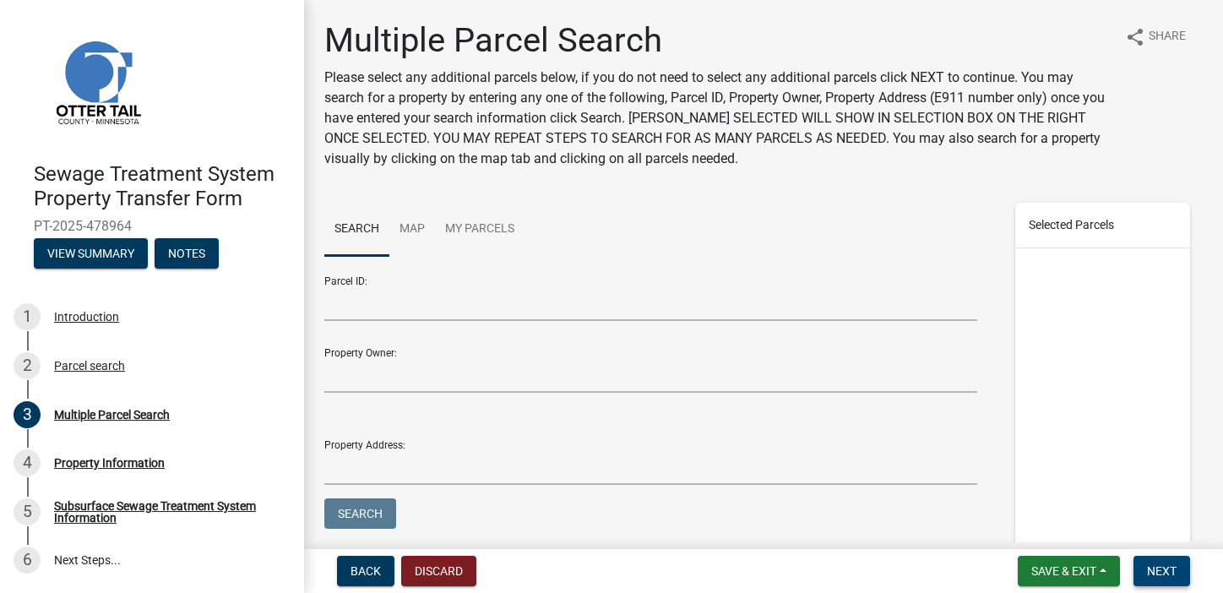
click at [1158, 568] on span "Next" at bounding box center [1162, 571] width 30 height 14
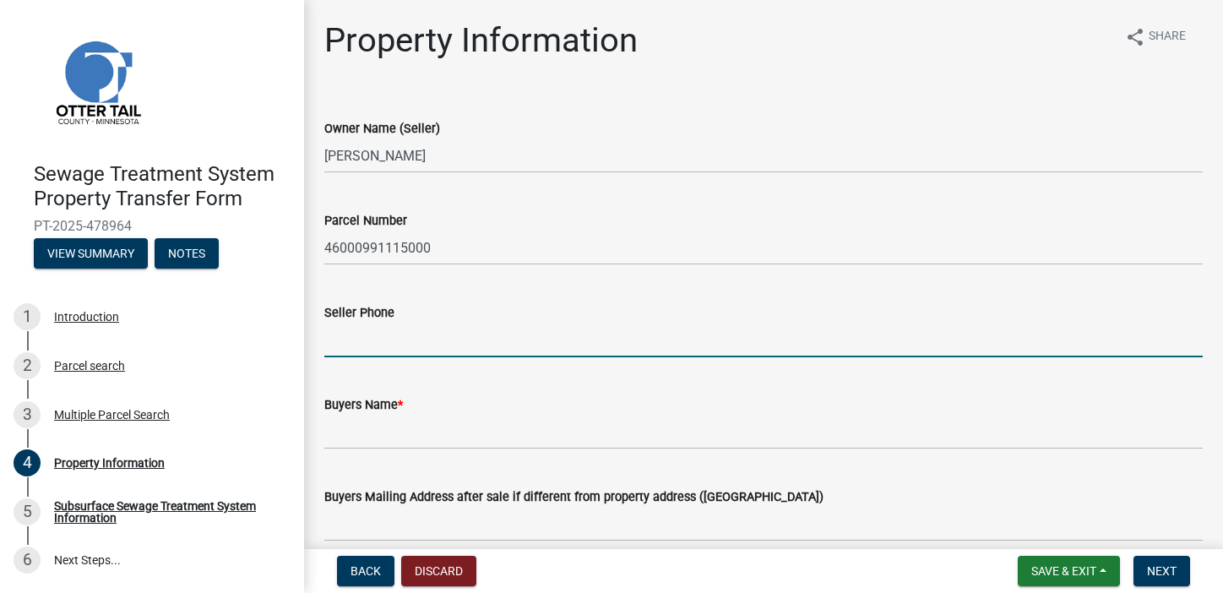
click at [345, 333] on input "Seller Phone" at bounding box center [763, 340] width 878 height 35
type input "6128678233"
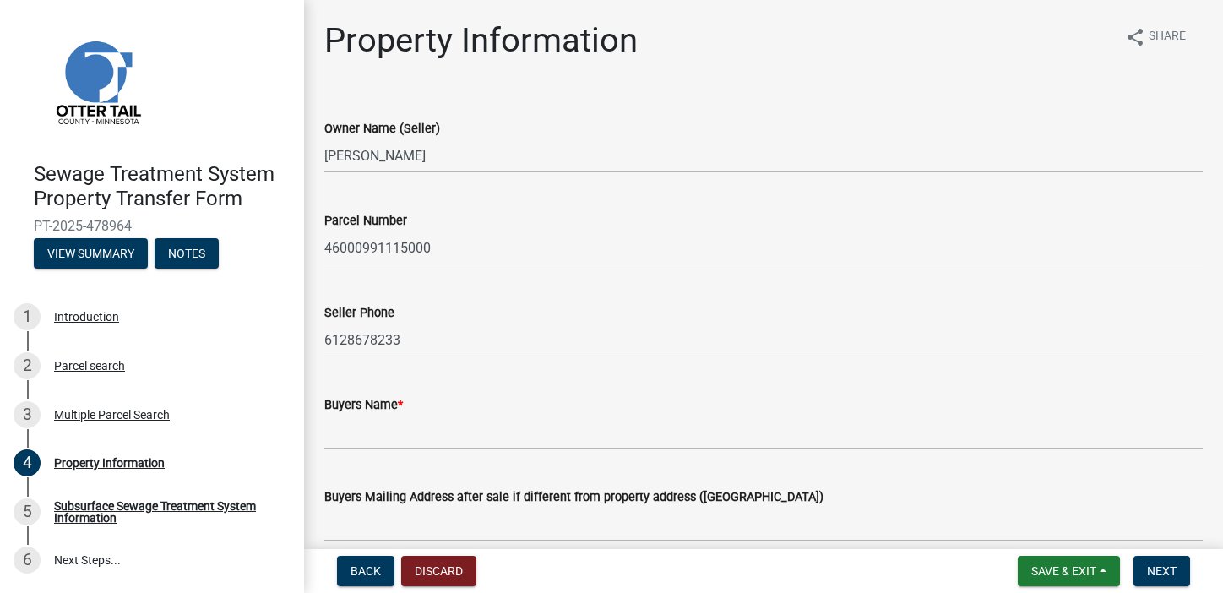
click at [555, 295] on div "Seller Phone 6128678233" at bounding box center [763, 318] width 878 height 79
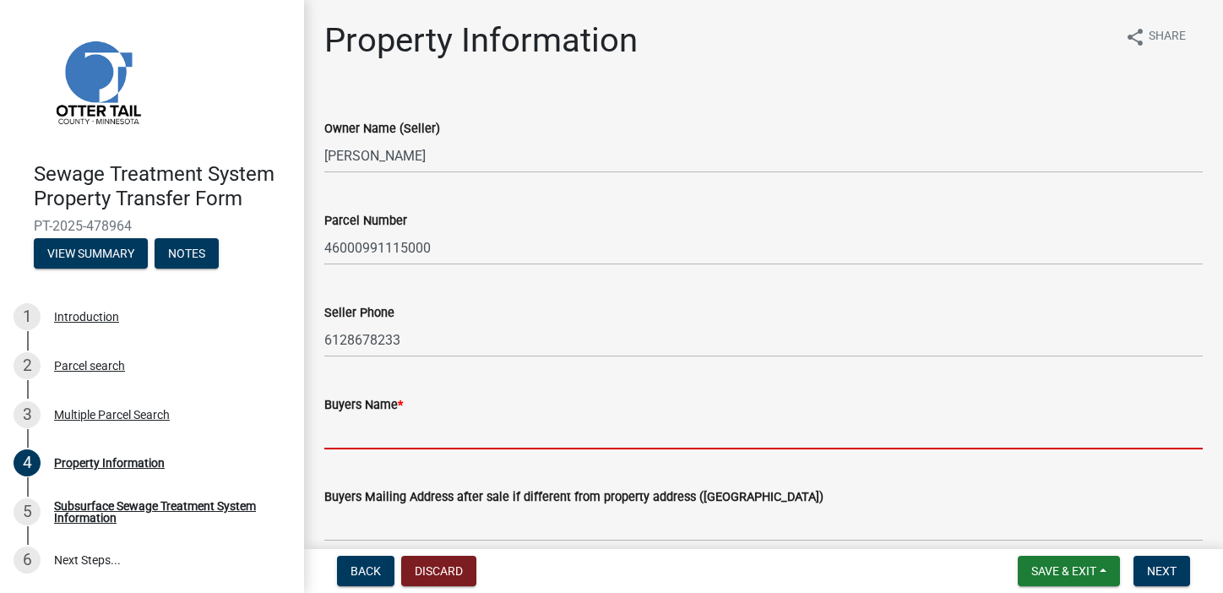
click at [361, 433] on input "Buyers Name *" at bounding box center [763, 432] width 878 height 35
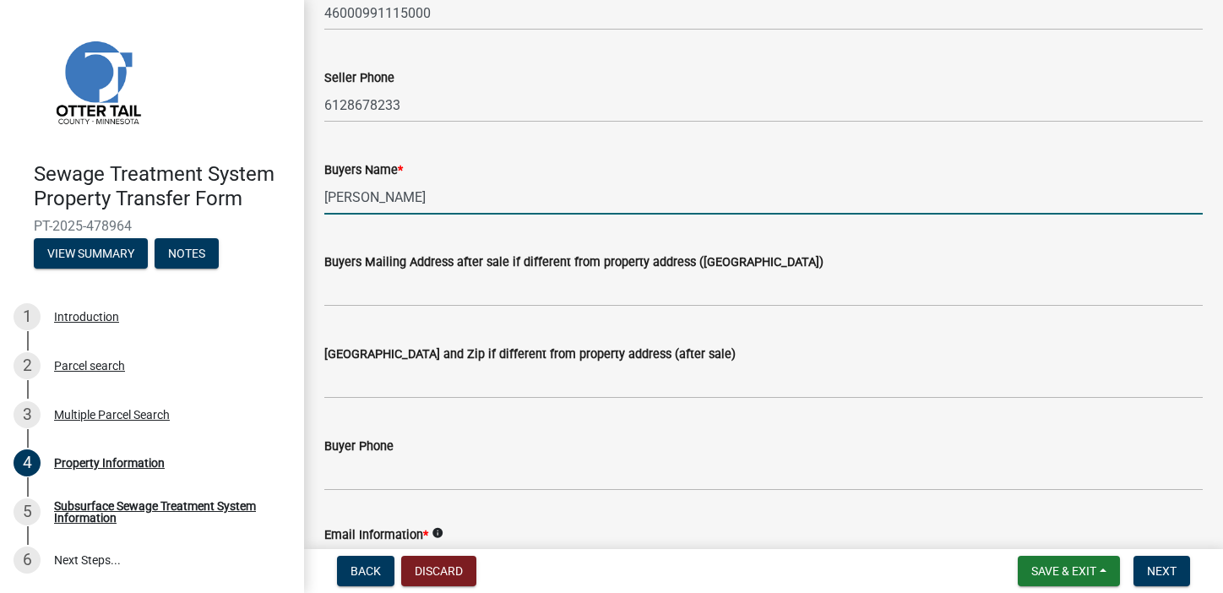
scroll to position [243, 0]
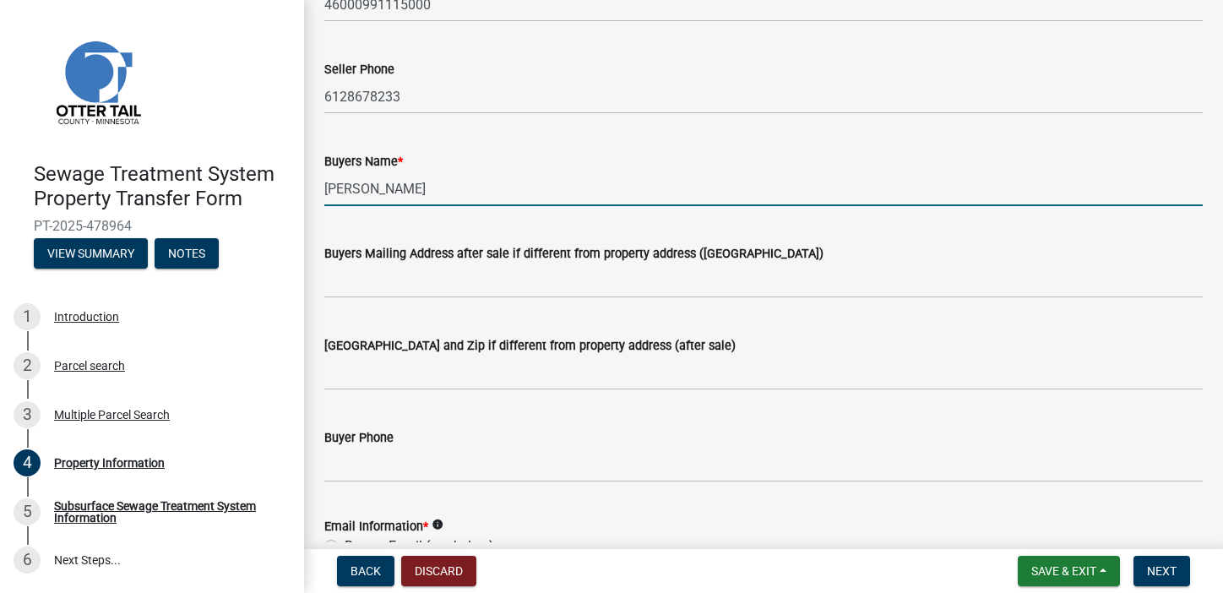
type input "Alicia Luther Toms"
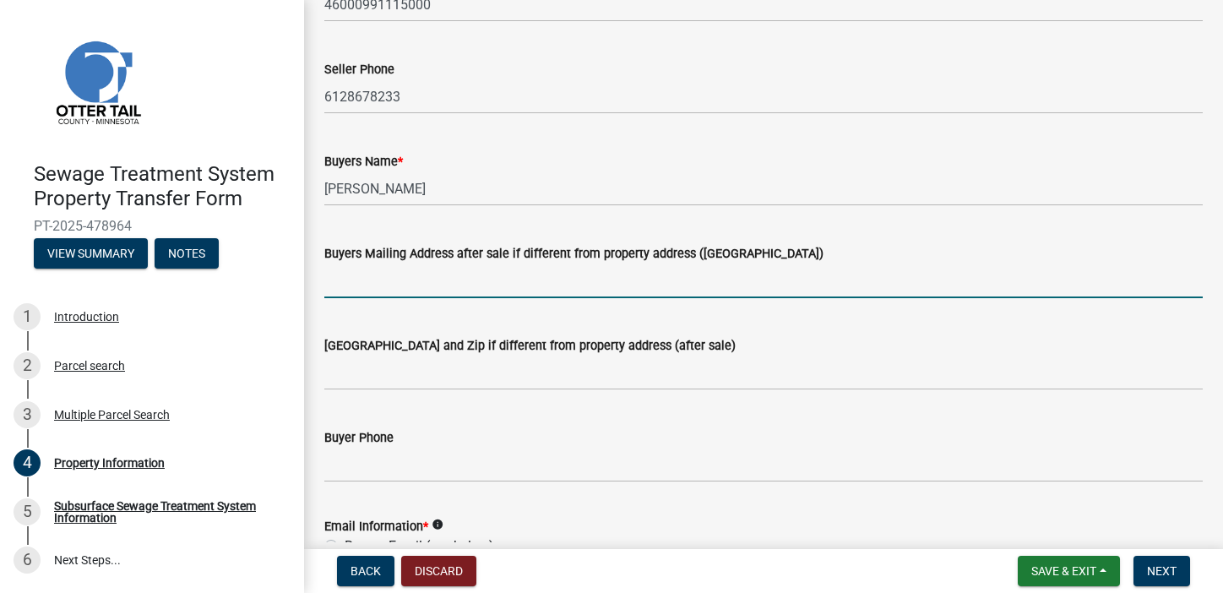
click at [346, 281] on input "Buyers Mailing Address after sale if different from property address (E911 numb…" at bounding box center [763, 280] width 878 height 35
type input "1809 James Avenue S, Minneapolis, MN 55403"
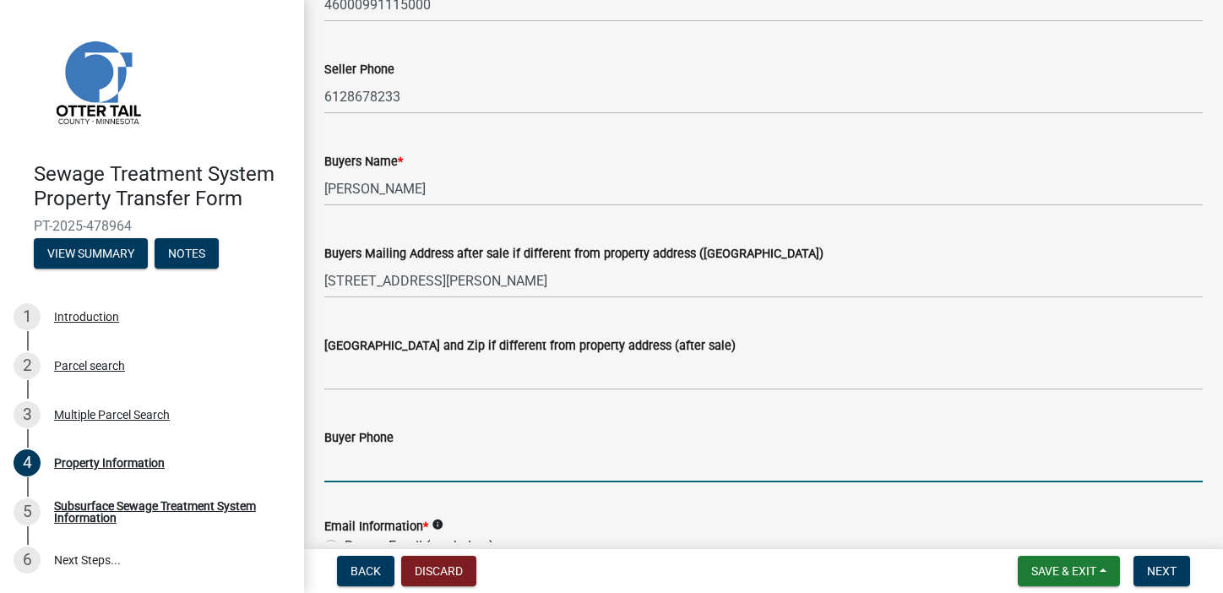
drag, startPoint x: 345, startPoint y: 456, endPoint x: 375, endPoint y: 456, distance: 30.4
click at [348, 456] on input "Buyer Phone" at bounding box center [763, 465] width 878 height 35
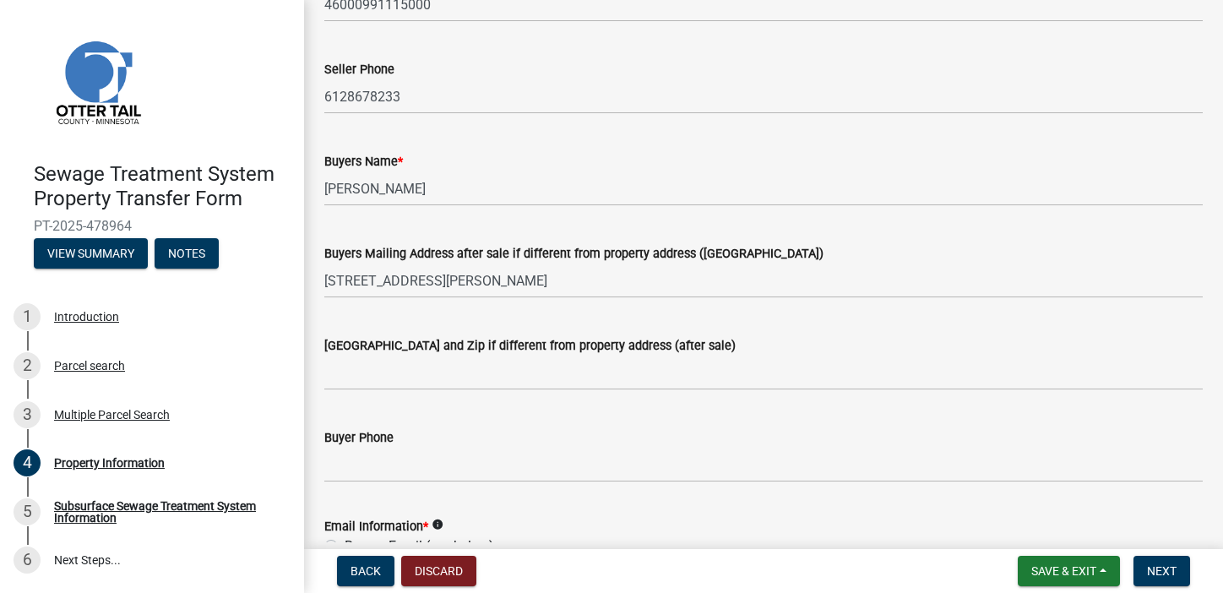
click at [689, 136] on div "Buyers Name * Alicia Luther Toms" at bounding box center [763, 167] width 878 height 79
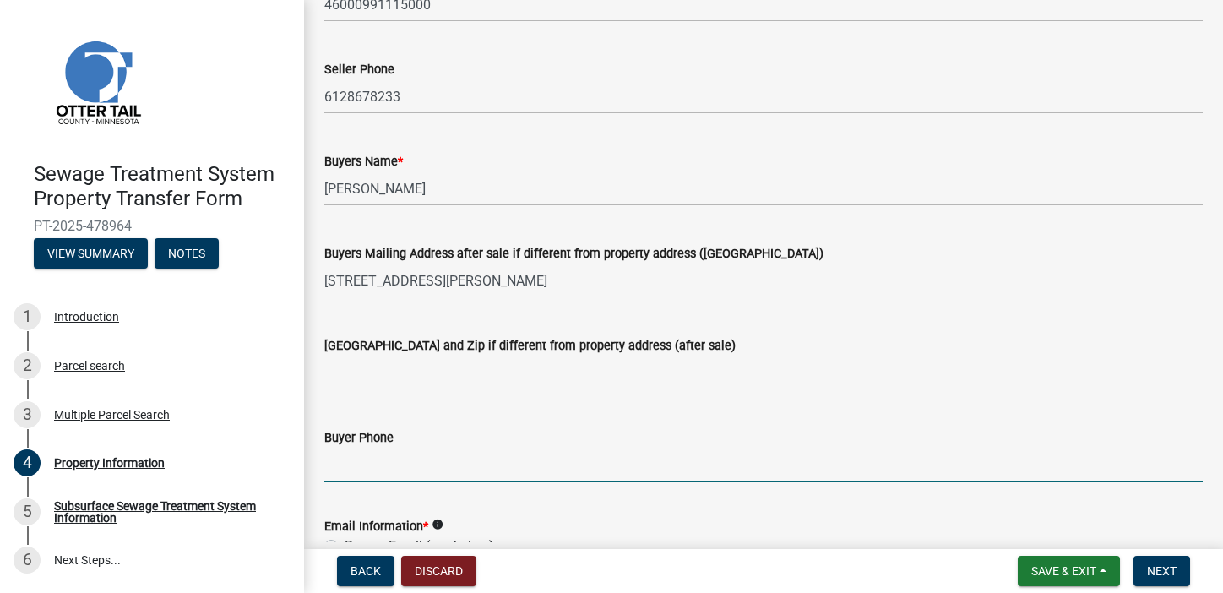
click at [343, 456] on input "Buyer Phone" at bounding box center [763, 465] width 878 height 35
type input "6127704460"
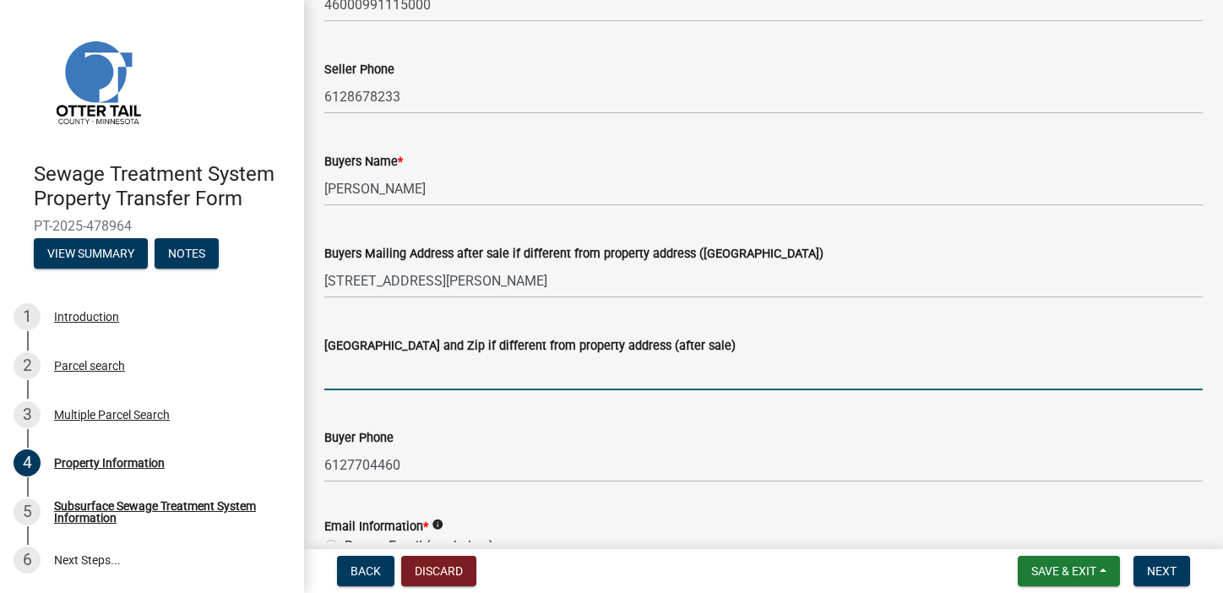
drag, startPoint x: 355, startPoint y: 371, endPoint x: 366, endPoint y: 371, distance: 11.0
click at [356, 371] on input "Buyers City State and Zip if different from property address (after sale)" at bounding box center [763, 372] width 878 height 35
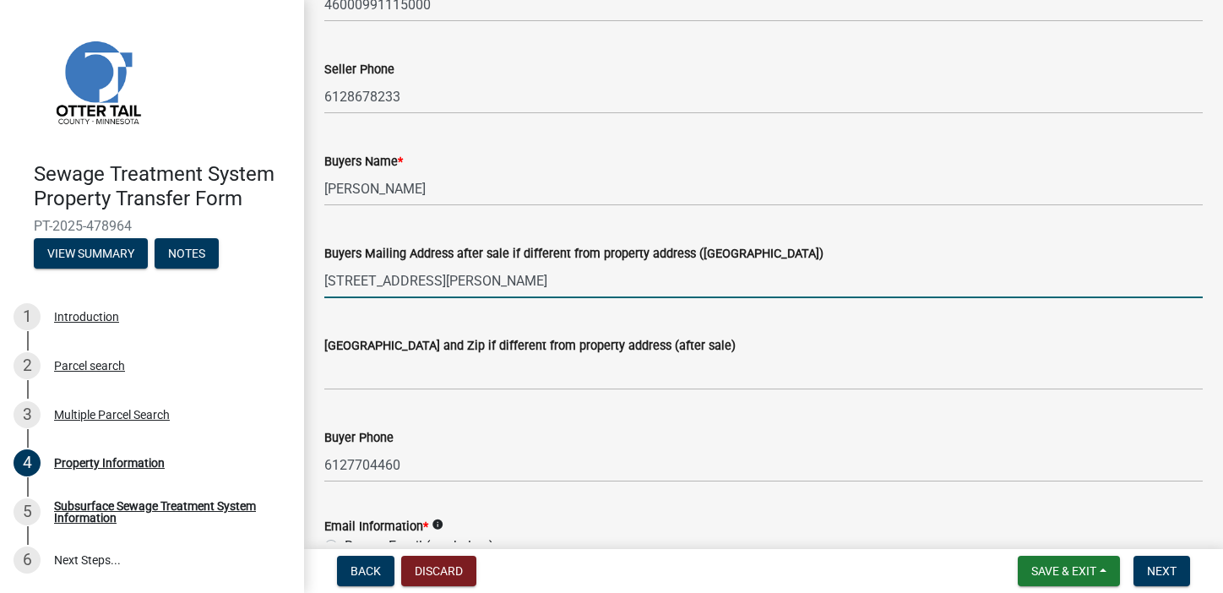
click at [718, 294] on input "1809 James Avenue S, Minneapolis, MN 55403" at bounding box center [763, 280] width 878 height 35
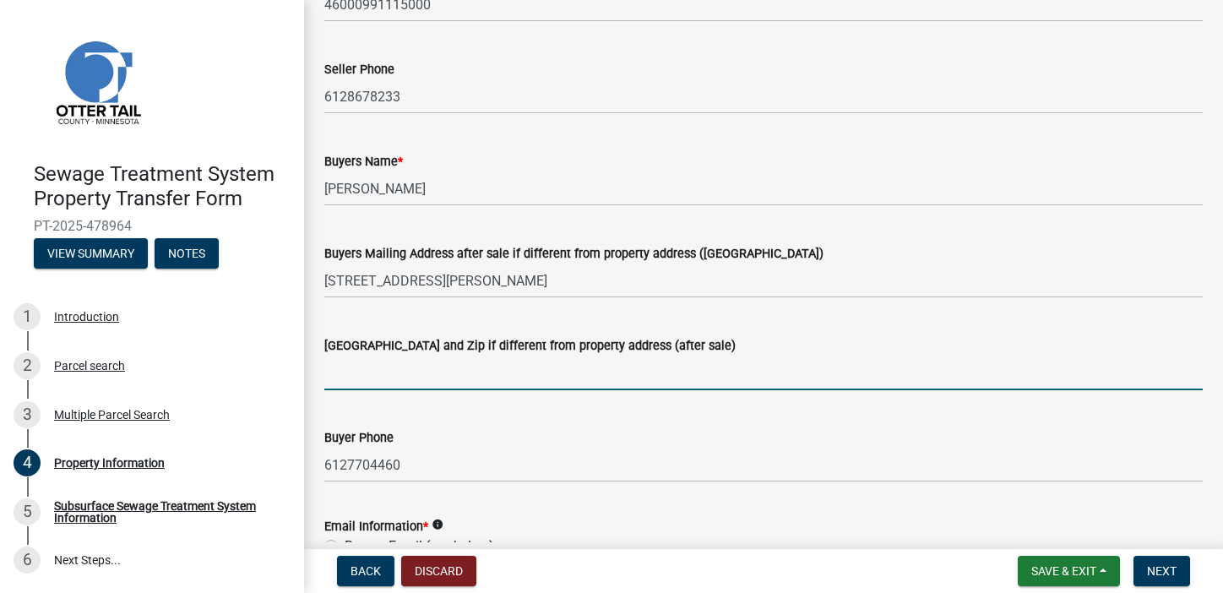
drag, startPoint x: 333, startPoint y: 374, endPoint x: 345, endPoint y: 375, distance: 11.9
click at [338, 375] on input "Buyers City State and Zip if different from property address (after sale)" at bounding box center [763, 372] width 878 height 35
type input "1"
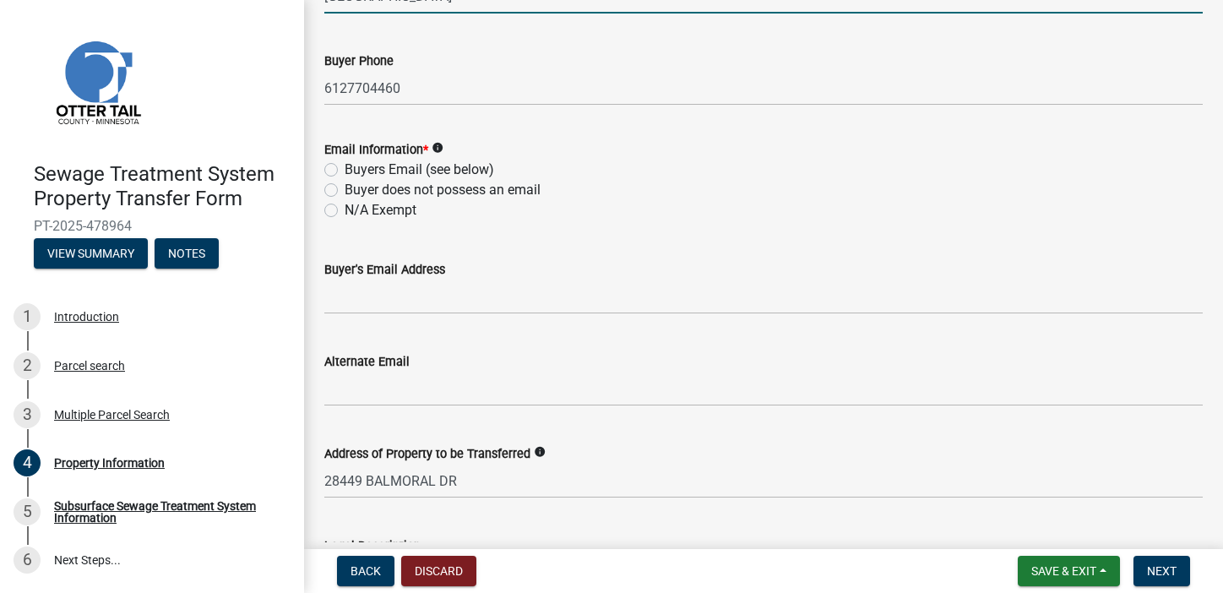
scroll to position [626, 0]
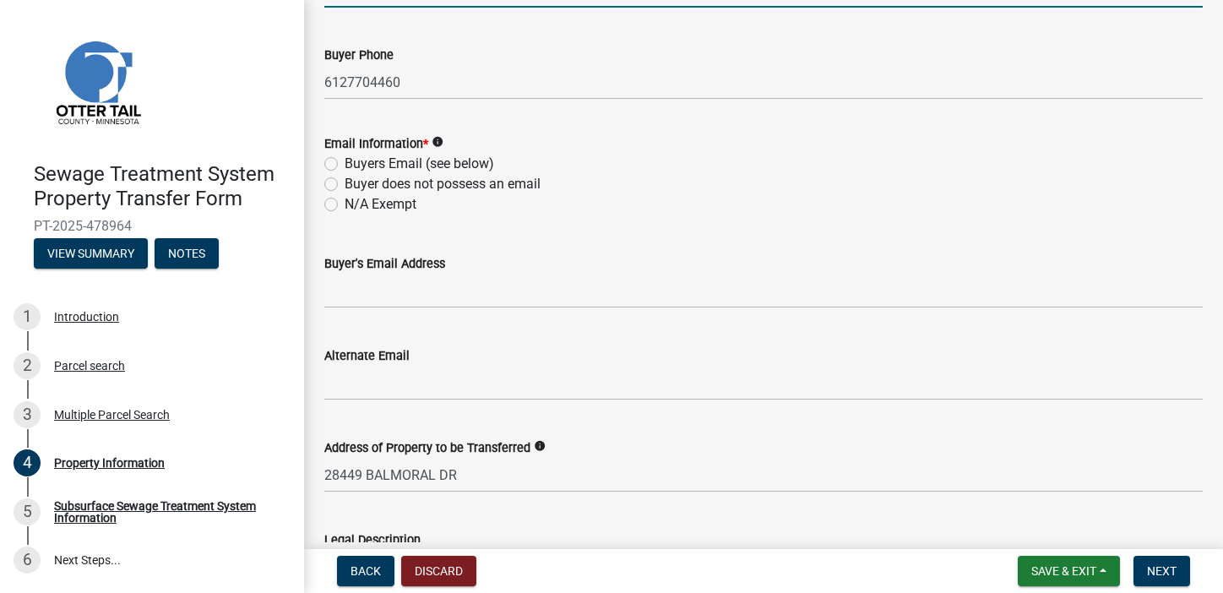
type input "Minneapolis MN 55403"
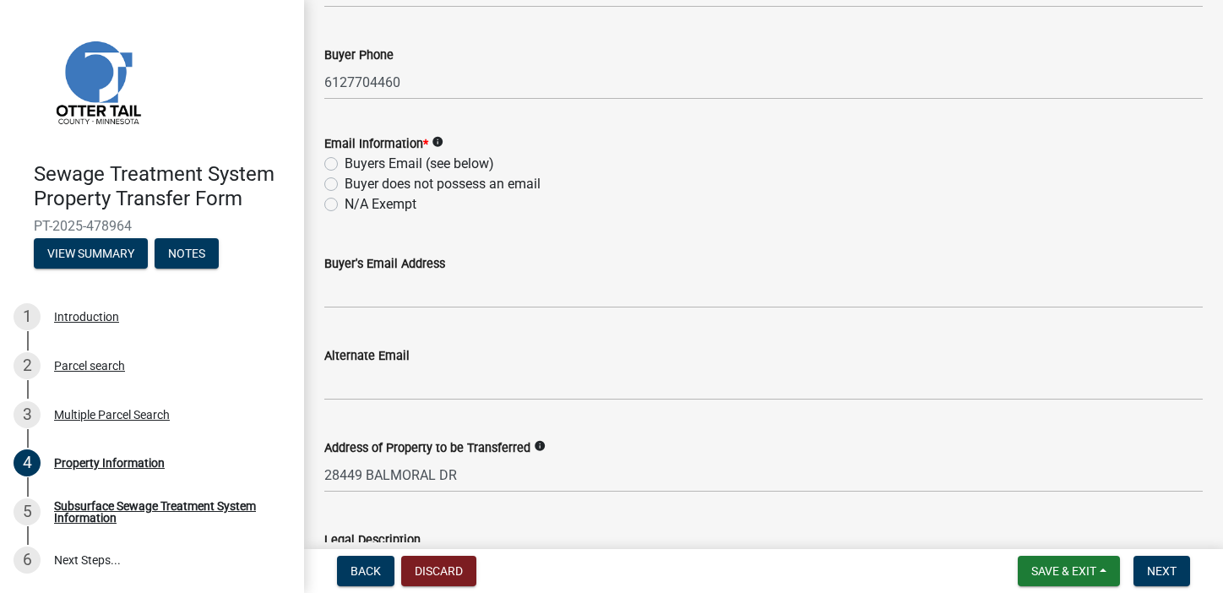
click at [345, 165] on label "Buyers Email (see below)" at bounding box center [419, 164] width 149 height 20
click at [345, 165] on input "Buyers Email (see below)" at bounding box center [350, 159] width 11 height 11
radio input "true"
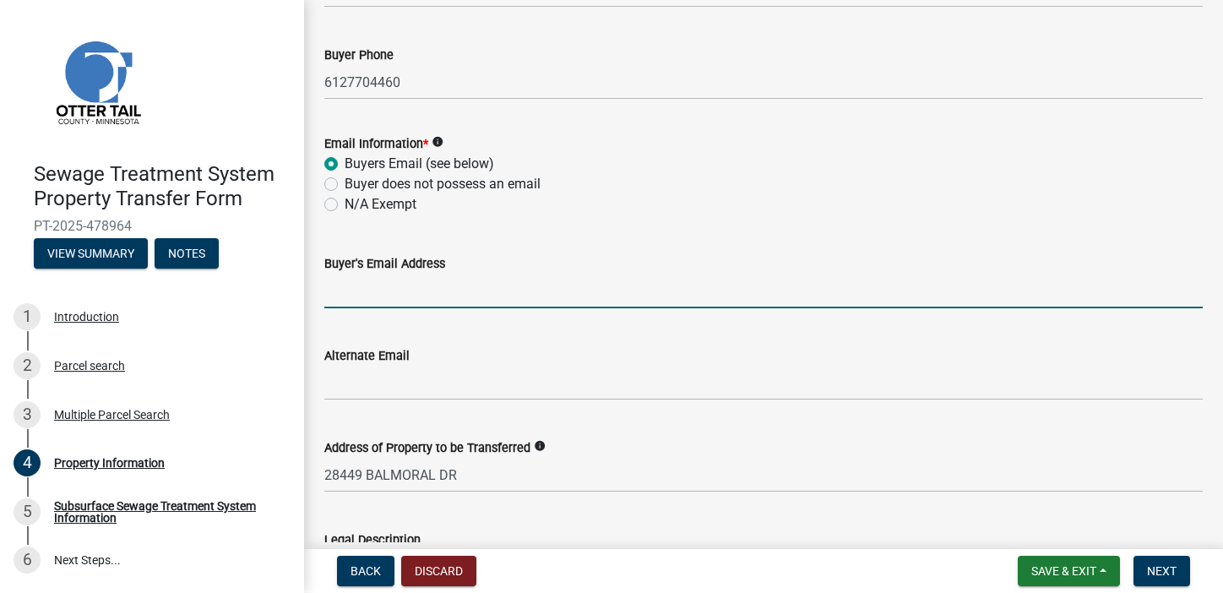
drag, startPoint x: 359, startPoint y: 289, endPoint x: 382, endPoint y: 289, distance: 22.8
click at [360, 289] on input "Buyer's Email Address" at bounding box center [763, 291] width 878 height 35
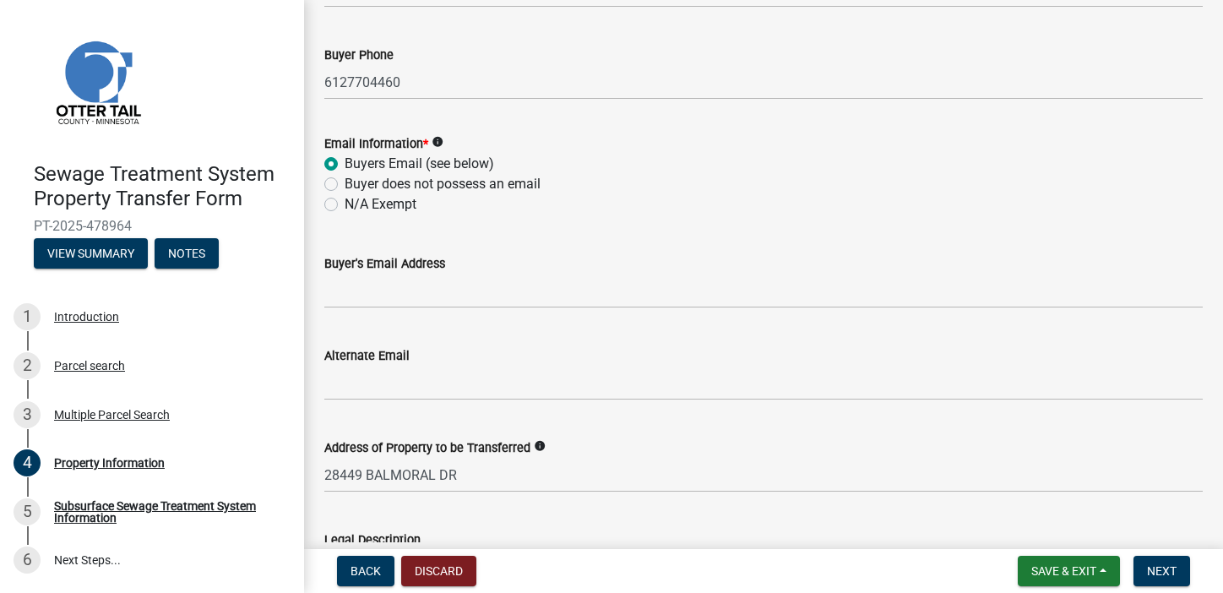
click at [616, 236] on div "Buyer's Email Address" at bounding box center [763, 269] width 878 height 79
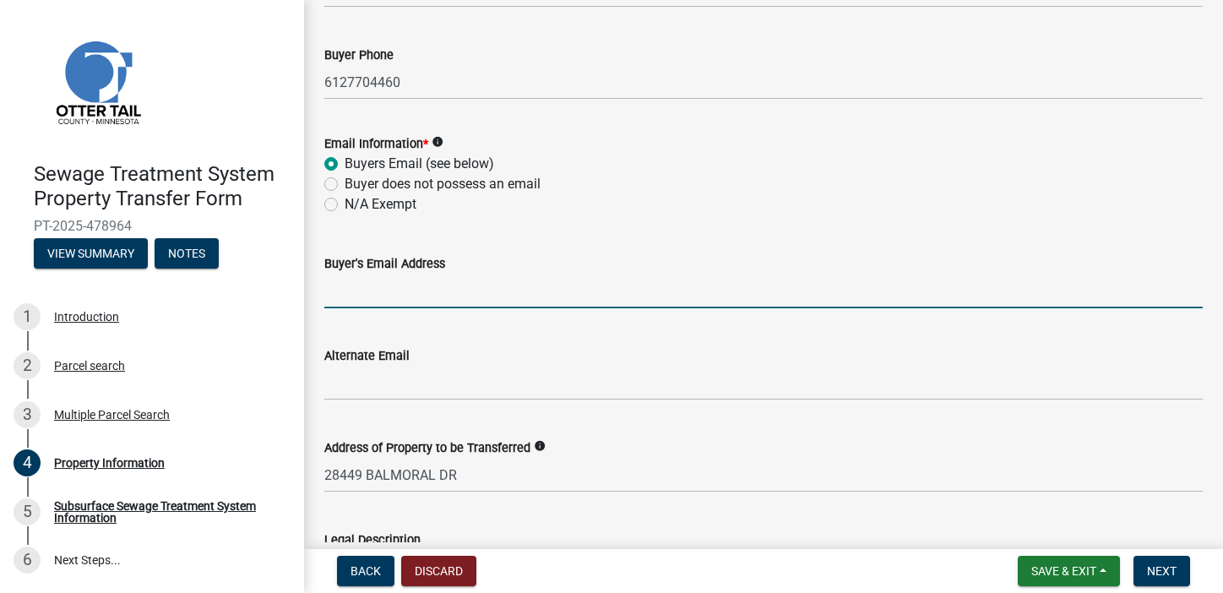
drag, startPoint x: 345, startPoint y: 293, endPoint x: 358, endPoint y: 289, distance: 14.2
click at [355, 290] on input "Buyer's Email Address" at bounding box center [763, 291] width 878 height 35
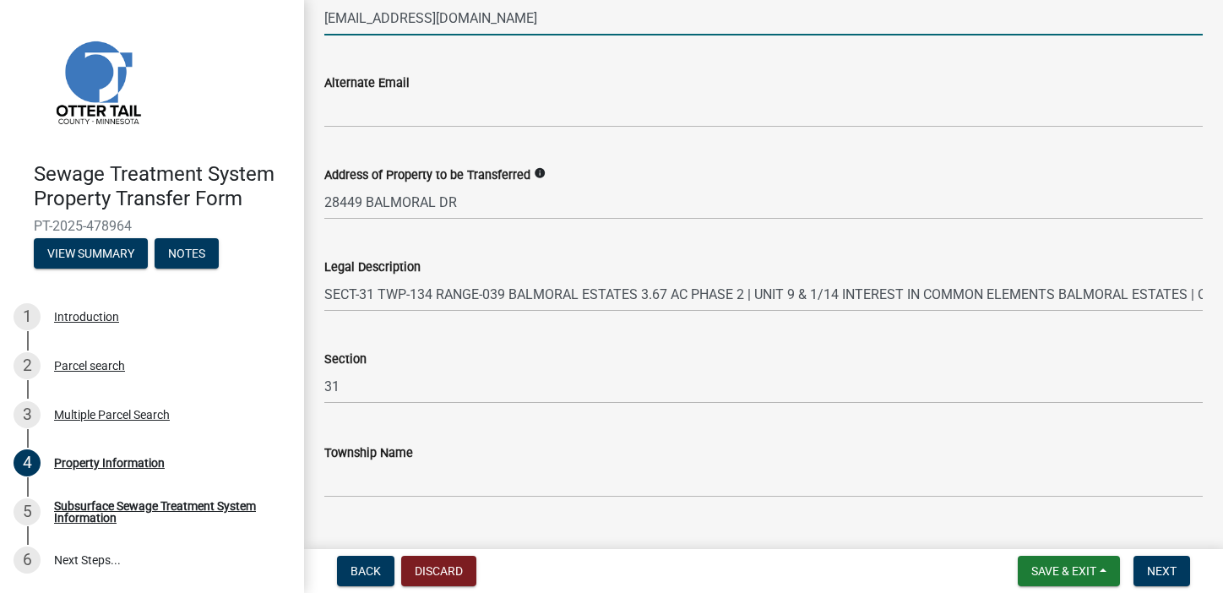
scroll to position [932, 0]
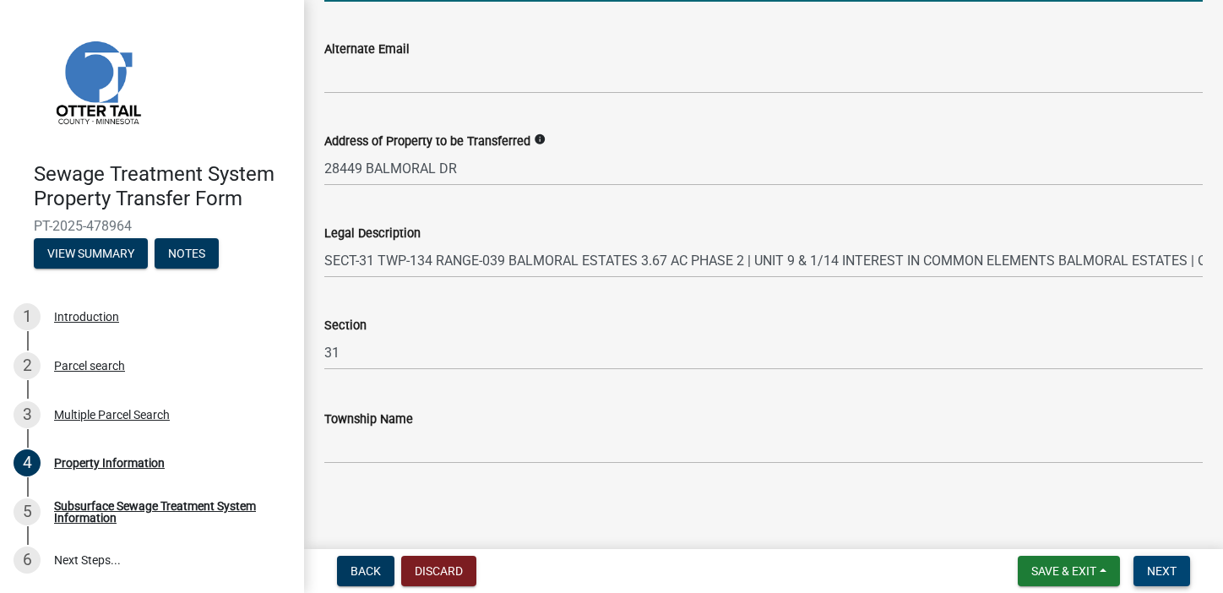
type input "aliciaaluther@gmail.com"
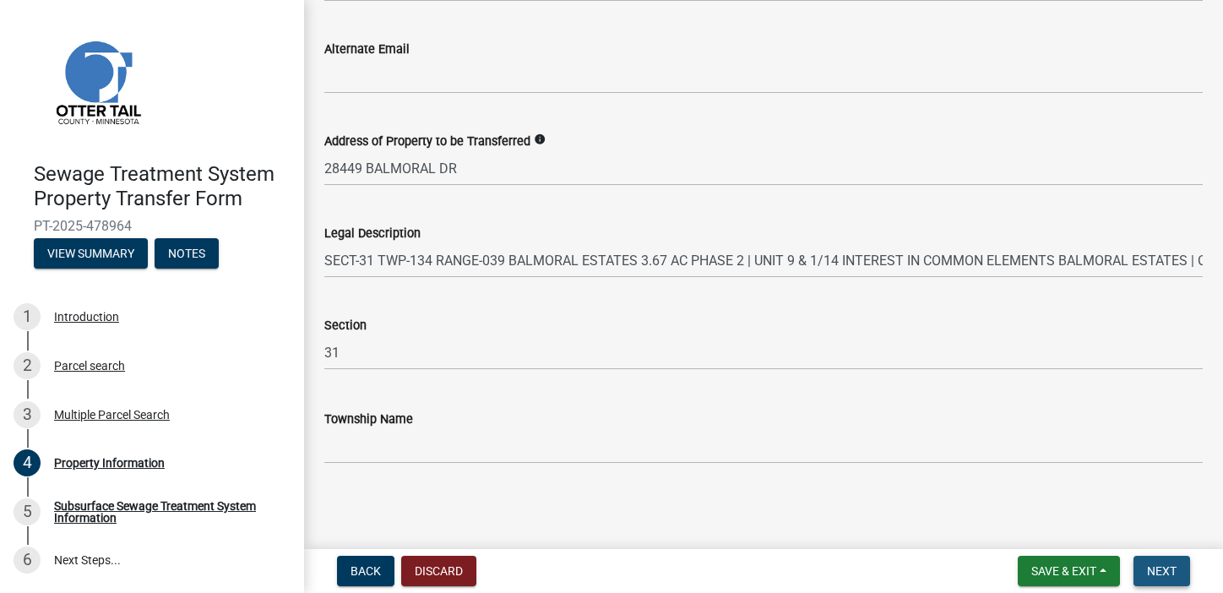
click at [1158, 567] on span "Next" at bounding box center [1162, 571] width 30 height 14
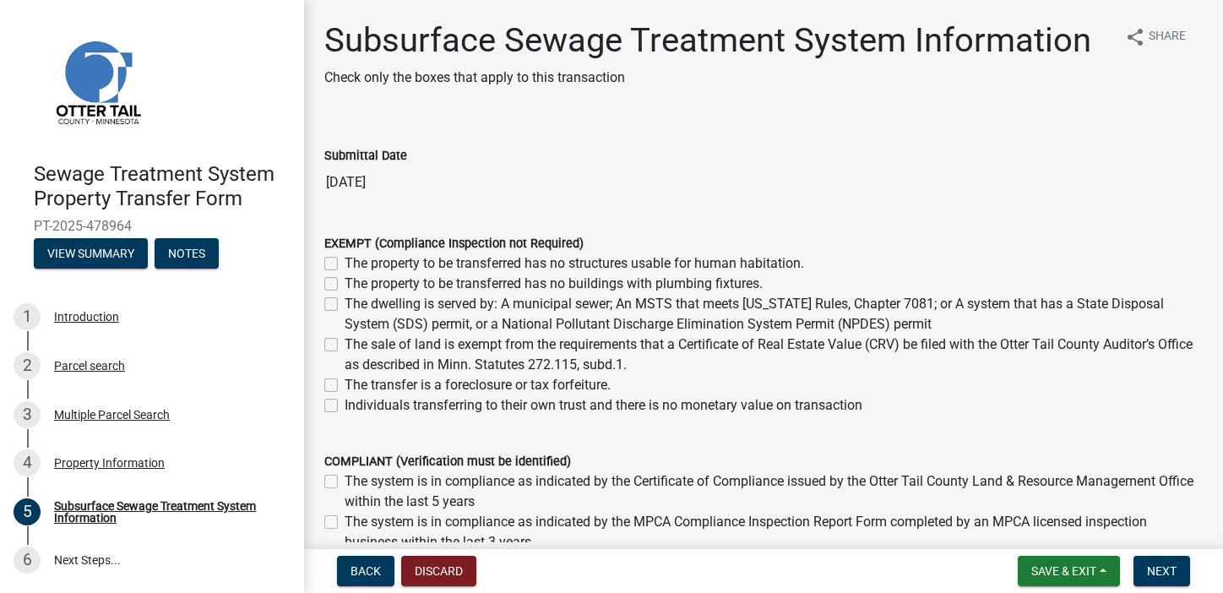
click at [345, 343] on label "The sale of land is exempt from the requirements that a Certificate of Real Est…" at bounding box center [774, 354] width 858 height 41
click at [345, 343] on input "The sale of land is exempt from the requirements that a Certificate of Real Est…" at bounding box center [350, 339] width 11 height 11
checkbox input "true"
checkbox input "false"
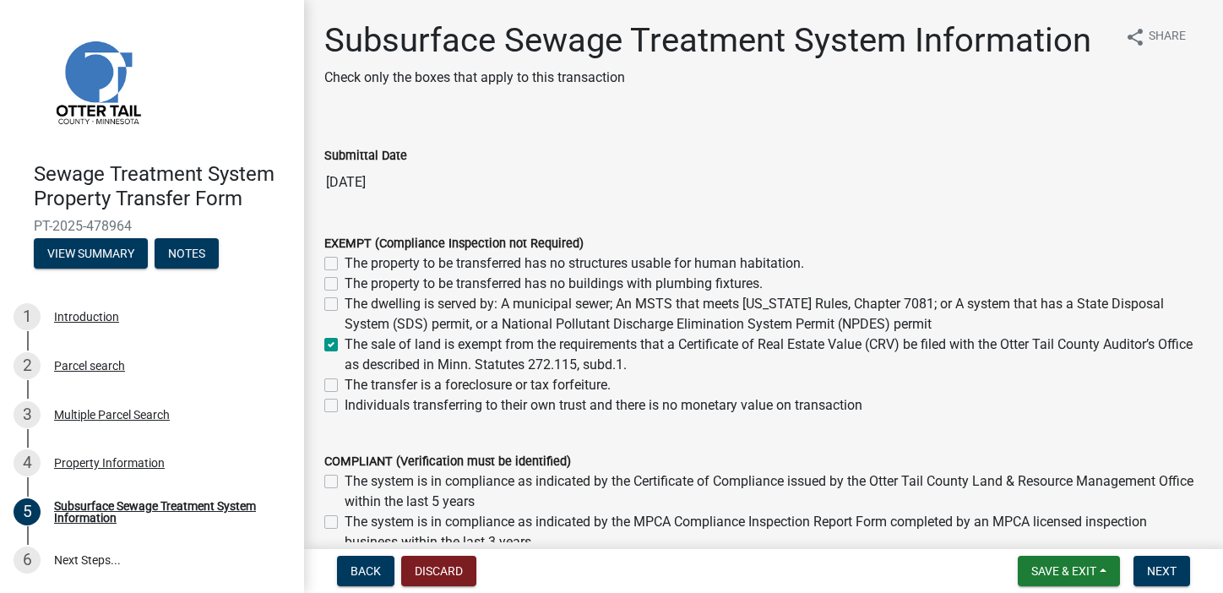
checkbox input "false"
checkbox input "true"
checkbox input "false"
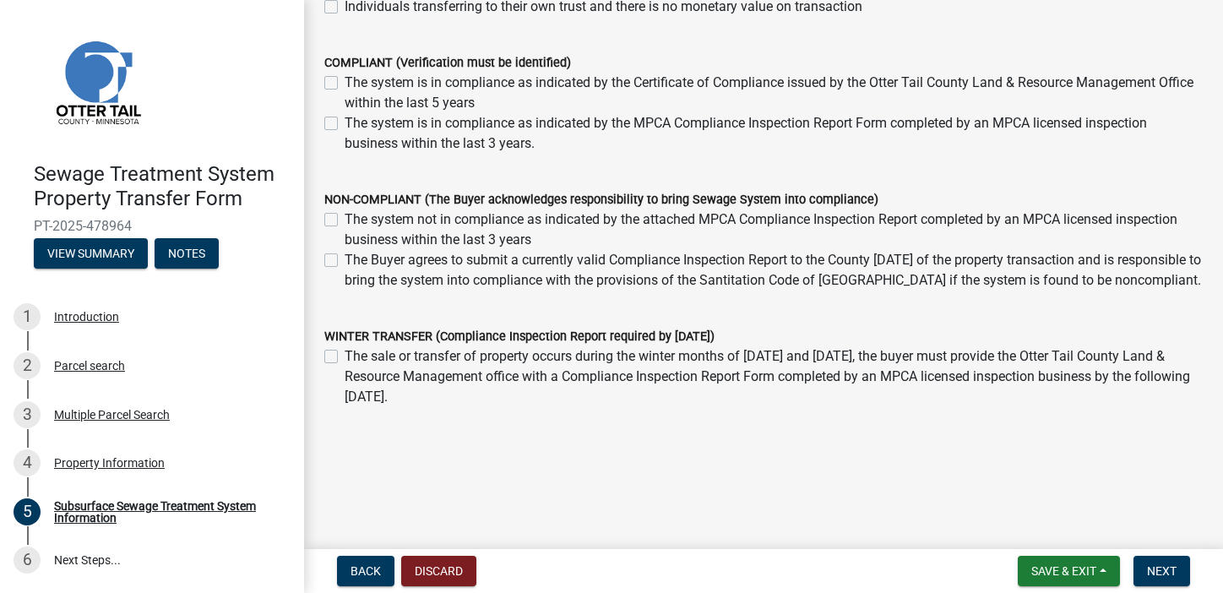
scroll to position [418, 0]
click at [1156, 567] on span "Next" at bounding box center [1162, 571] width 30 height 14
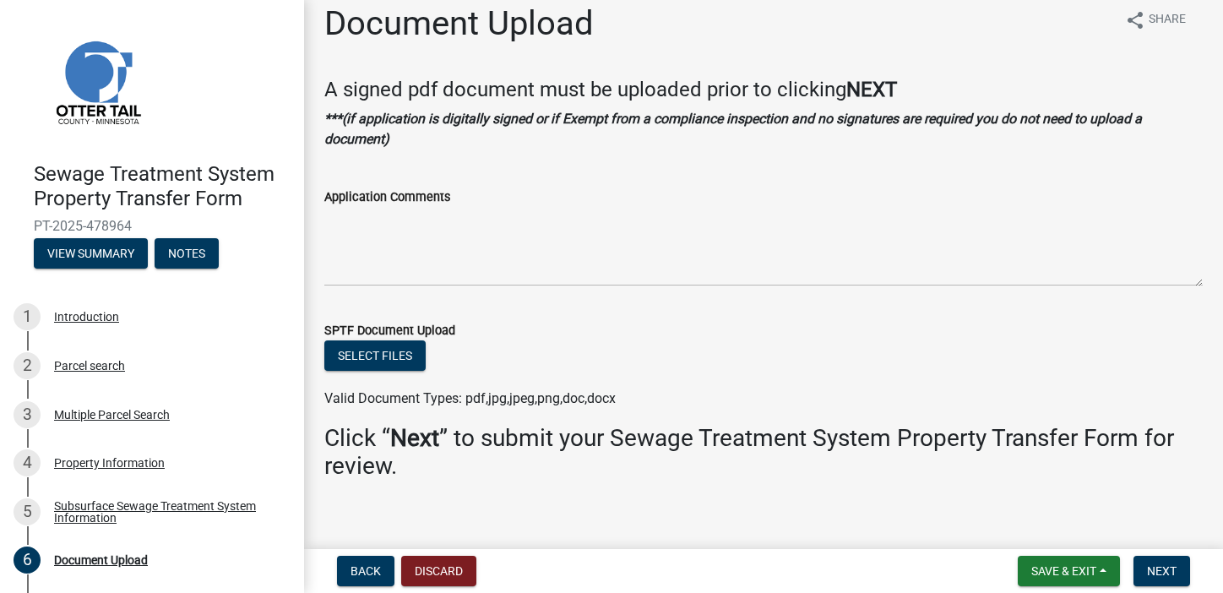
scroll to position [34, 0]
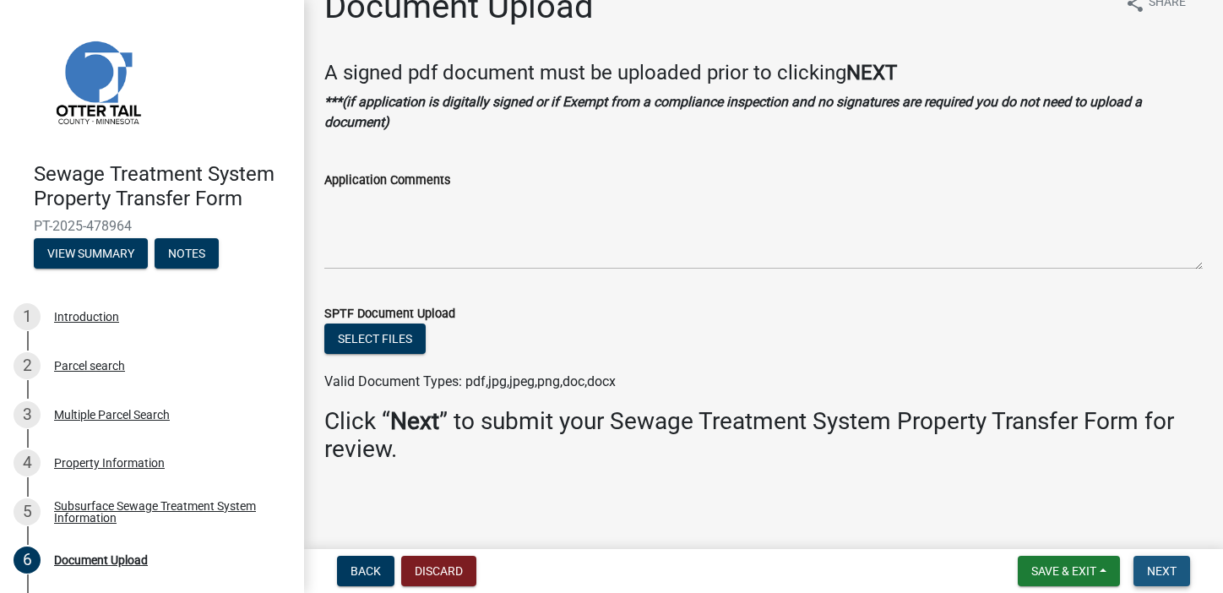
click at [1155, 568] on span "Next" at bounding box center [1162, 571] width 30 height 14
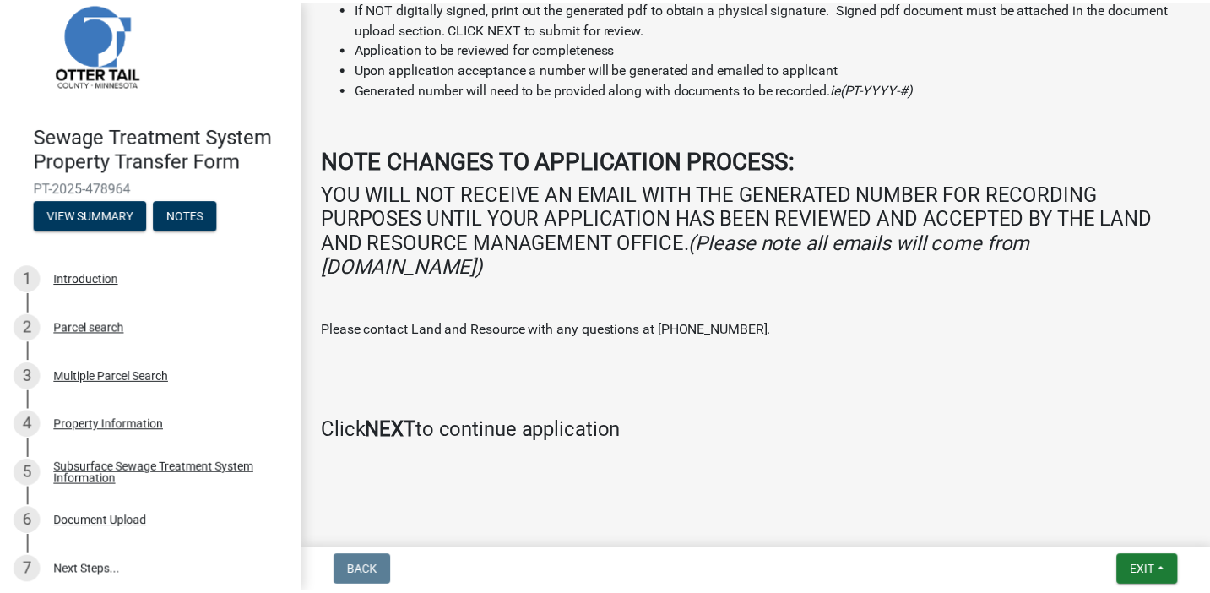
scroll to position [46, 0]
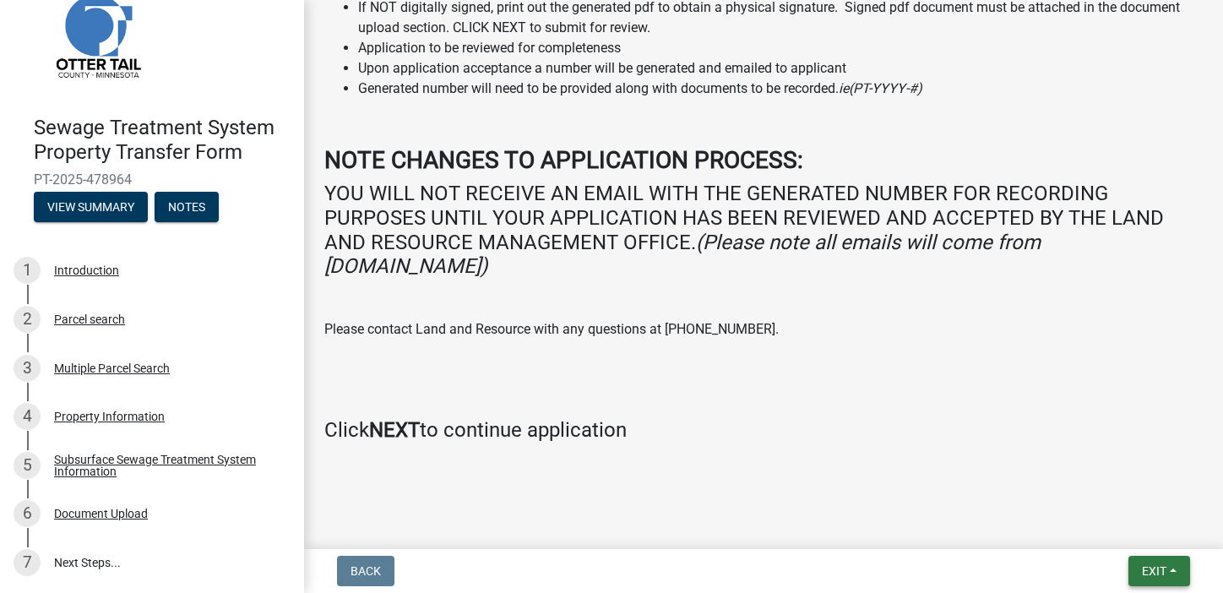
click at [1156, 567] on span "Exit" at bounding box center [1154, 571] width 24 height 14
click at [1090, 527] on button "Save & Exit" at bounding box center [1122, 527] width 135 height 41
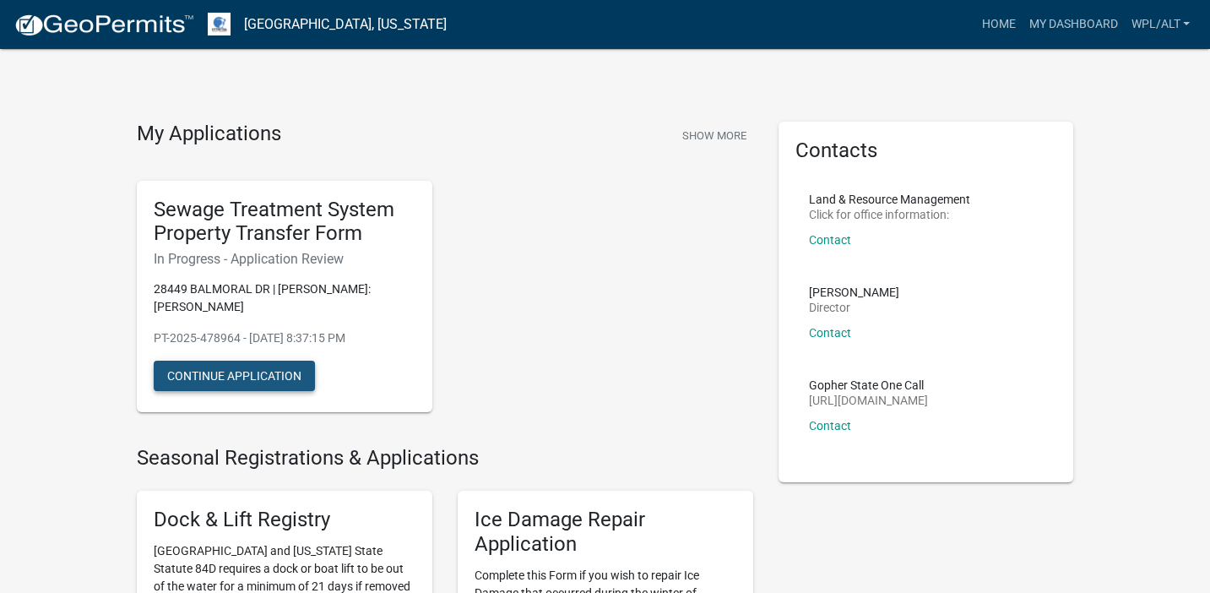
click at [226, 361] on button "Continue Application" at bounding box center [234, 376] width 161 height 30
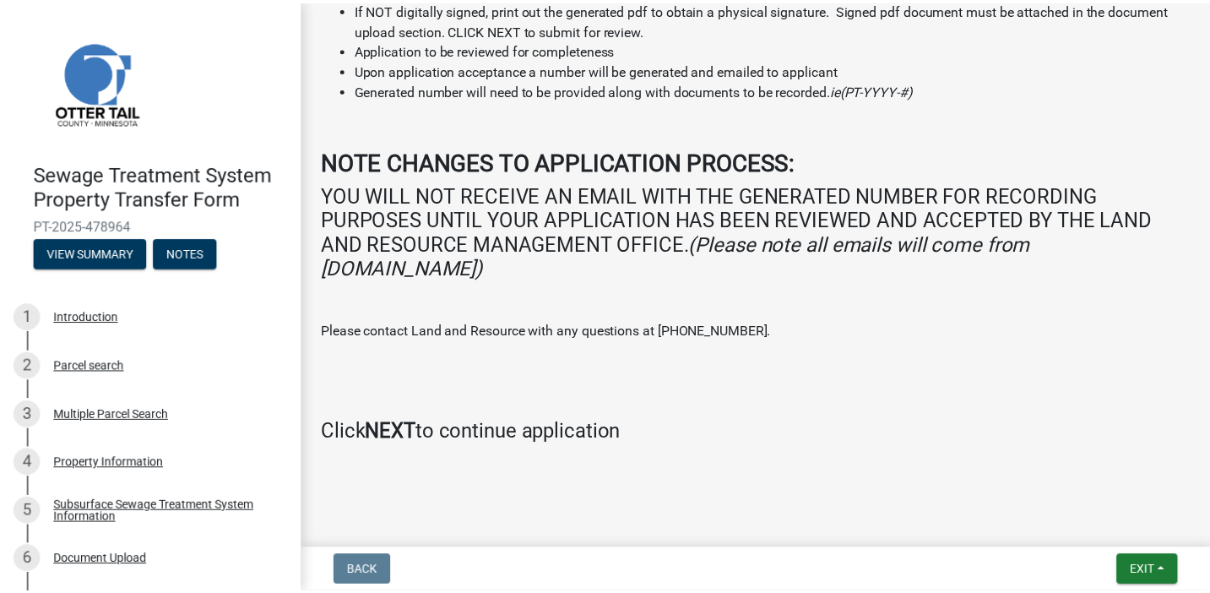
scroll to position [344, 0]
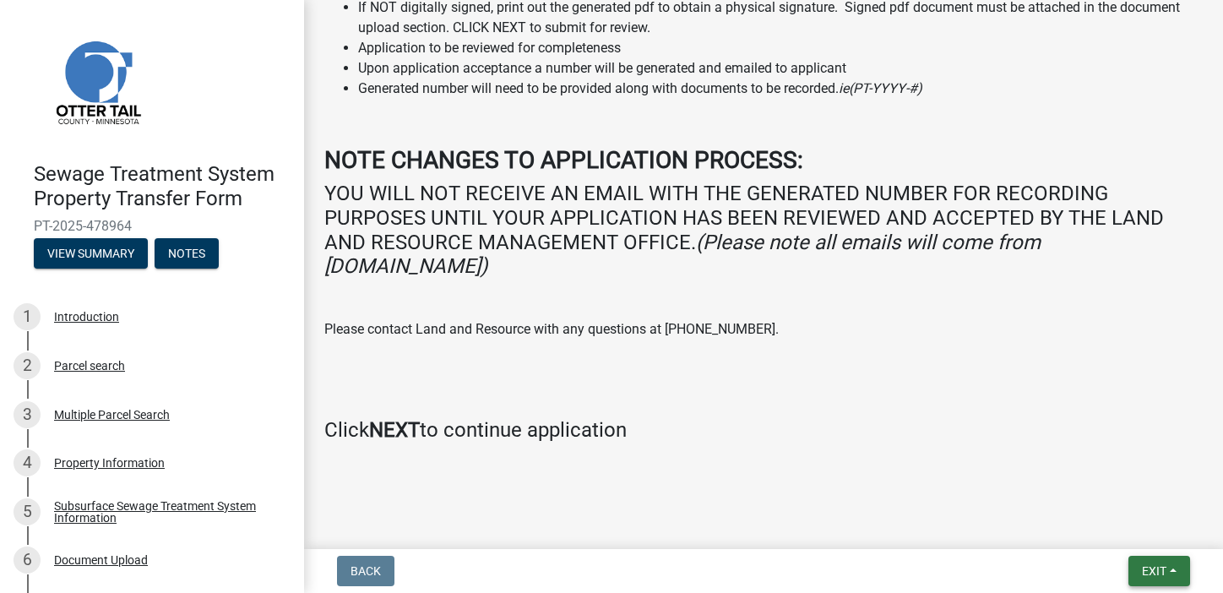
click at [1157, 567] on span "Exit" at bounding box center [1154, 571] width 24 height 14
click at [1094, 524] on button "Save & Exit" at bounding box center [1122, 527] width 135 height 41
